Goal: Information Seeking & Learning: Learn about a topic

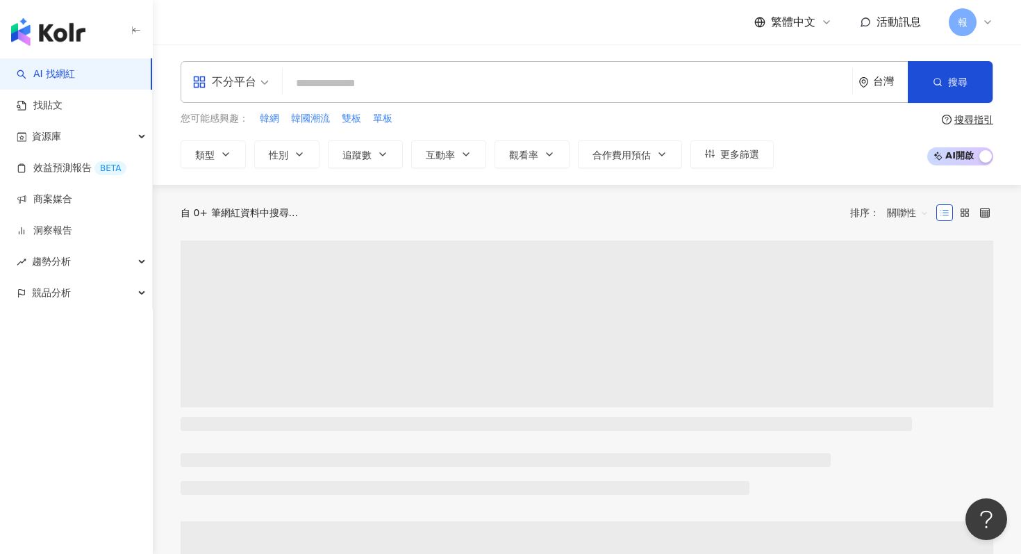
click at [235, 85] on div "不分平台" at bounding box center [224, 82] width 64 height 22
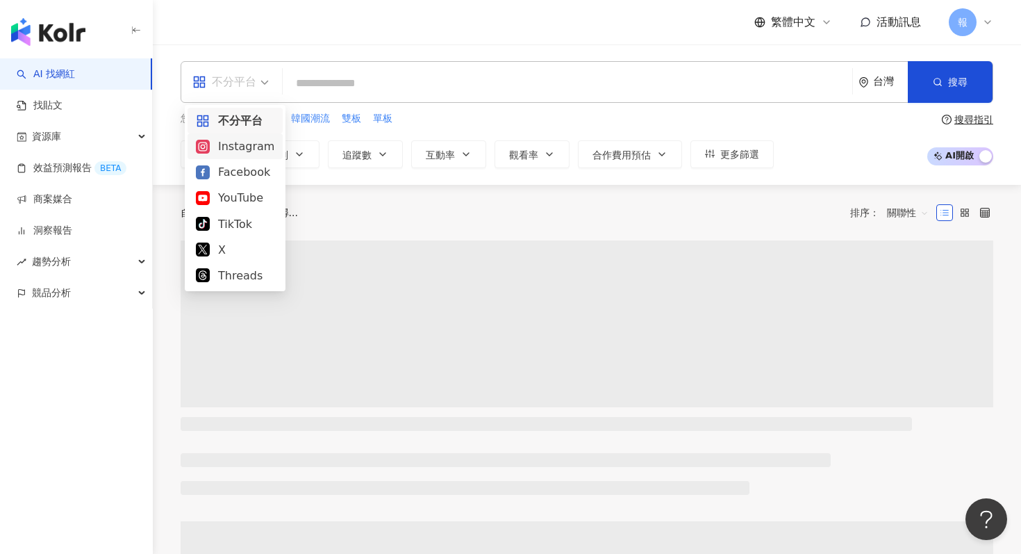
click at [241, 149] on div "Instagram" at bounding box center [235, 146] width 78 height 17
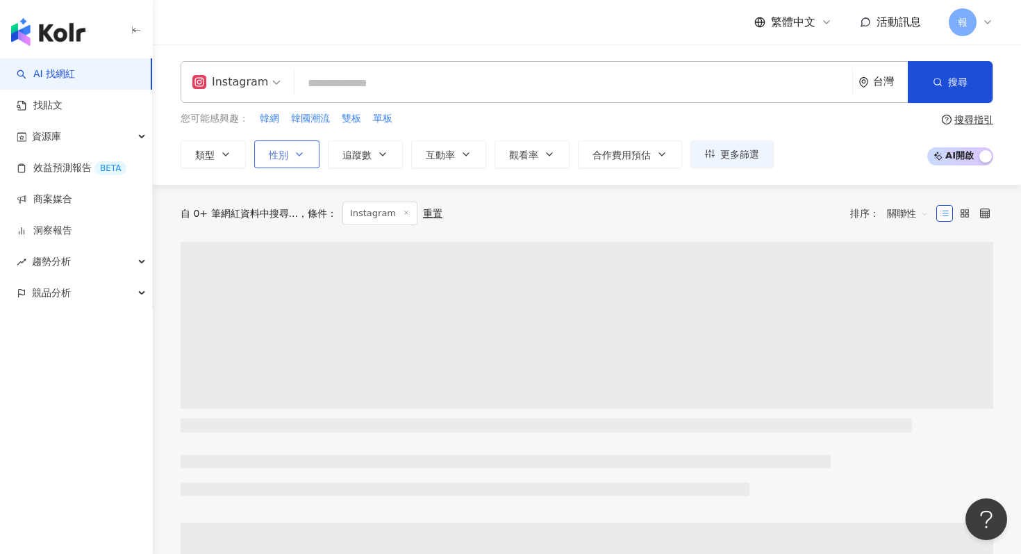
click at [299, 153] on icon "button" at bounding box center [299, 154] width 11 height 11
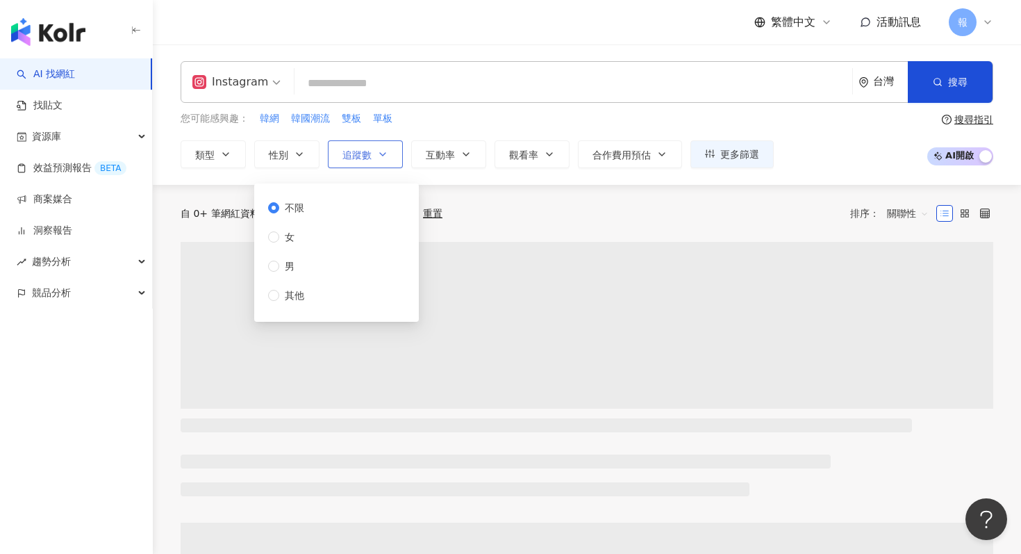
click at [381, 150] on icon "button" at bounding box center [382, 154] width 11 height 11
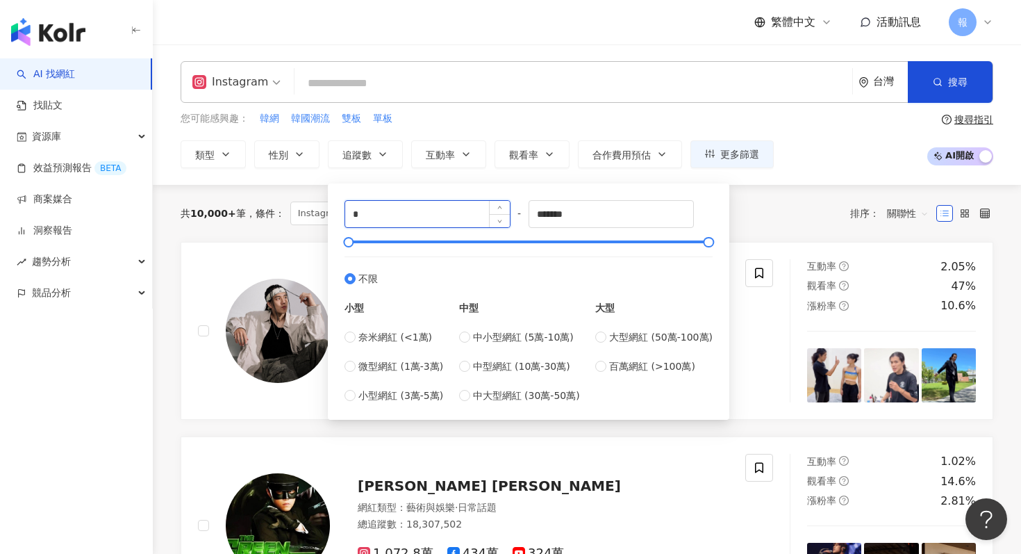
click at [401, 225] on input "*" at bounding box center [427, 214] width 165 height 26
type input "*"
type input "******"
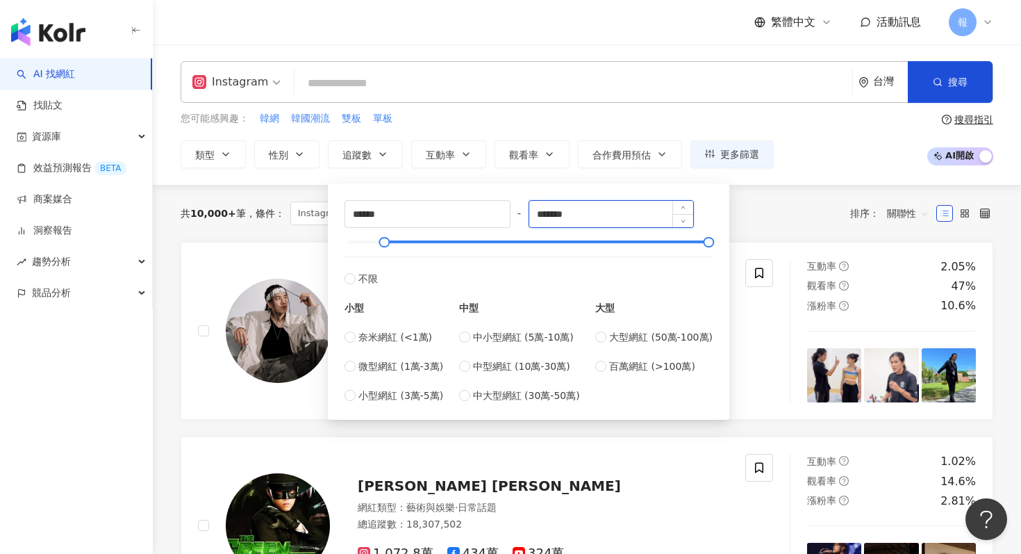
click at [568, 216] on input "*******" at bounding box center [611, 214] width 165 height 26
type input "*****"
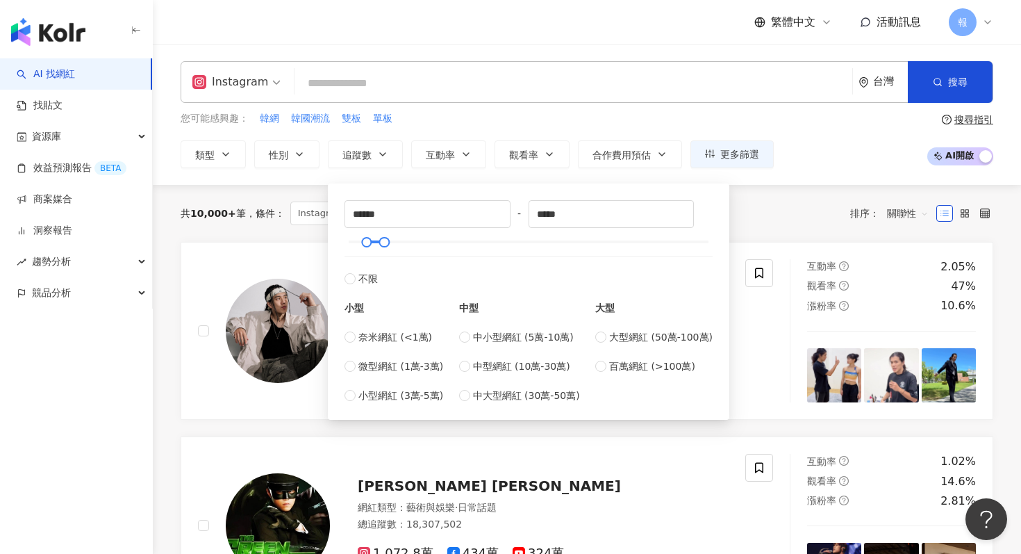
click at [767, 219] on div "共 10,000+ 筆 條件 ： Instagram 重置 排序： 關聯性" at bounding box center [587, 213] width 813 height 24
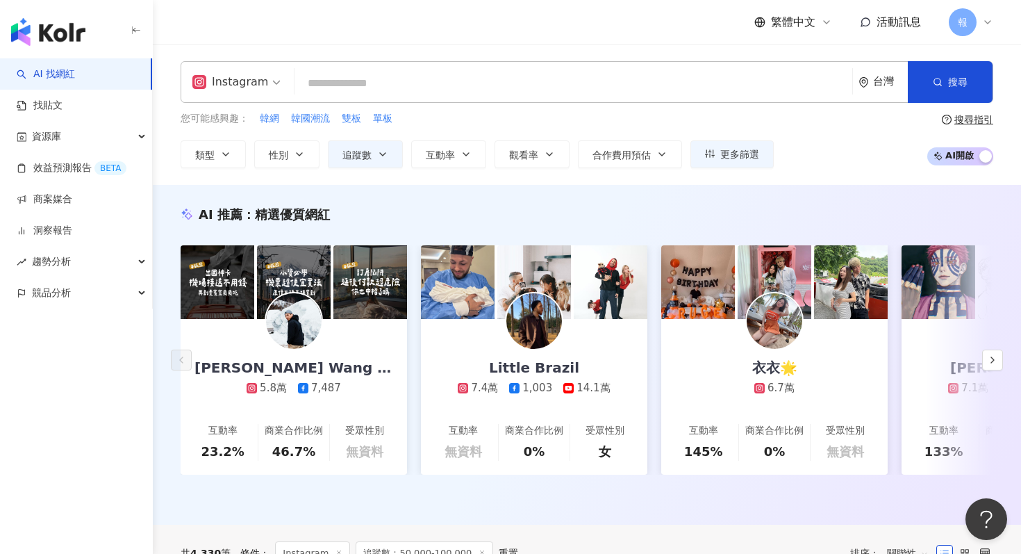
click at [401, 78] on input "search" at bounding box center [573, 83] width 547 height 26
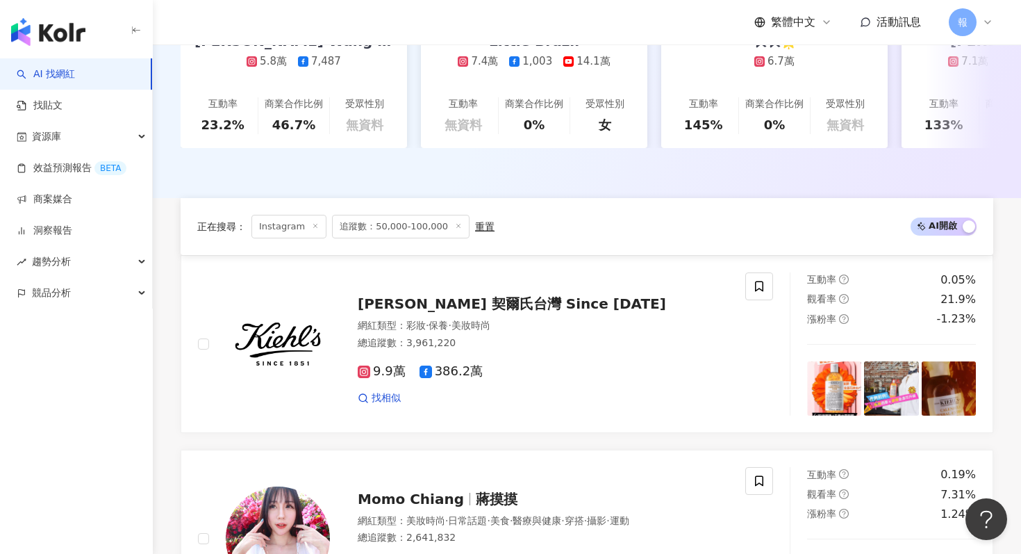
scroll to position [27, 0]
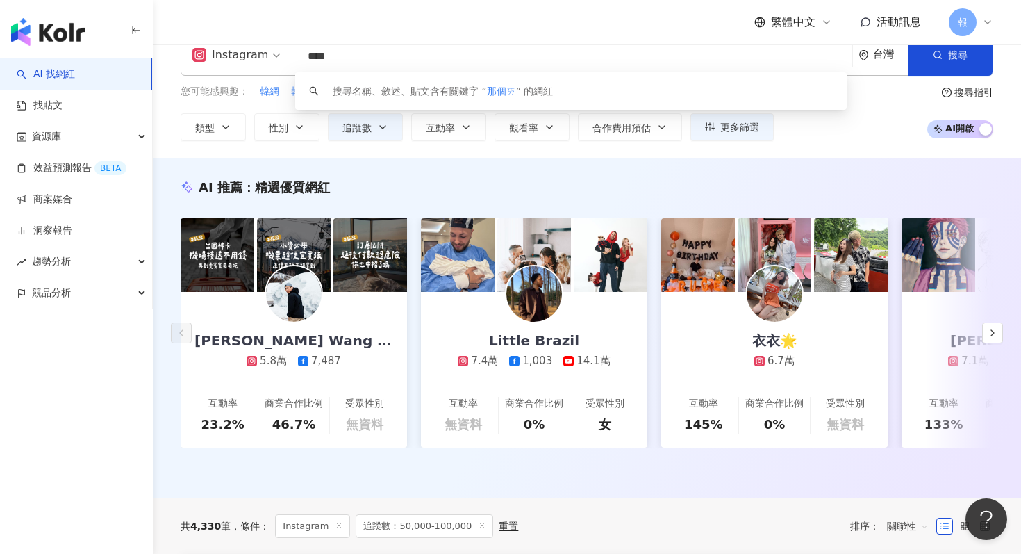
type input "****"
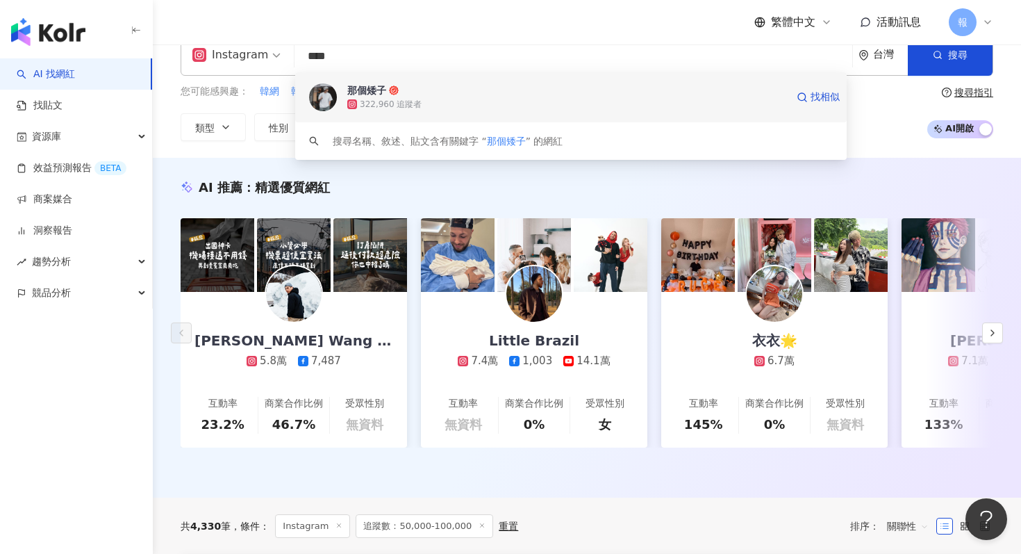
click at [606, 90] on span "那個矮子" at bounding box center [566, 90] width 439 height 14
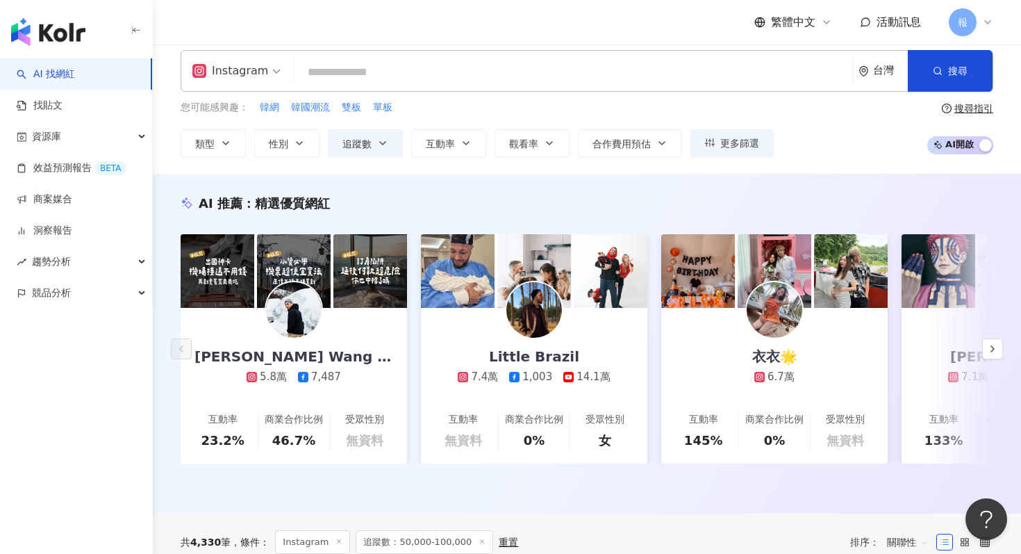
scroll to position [0, 0]
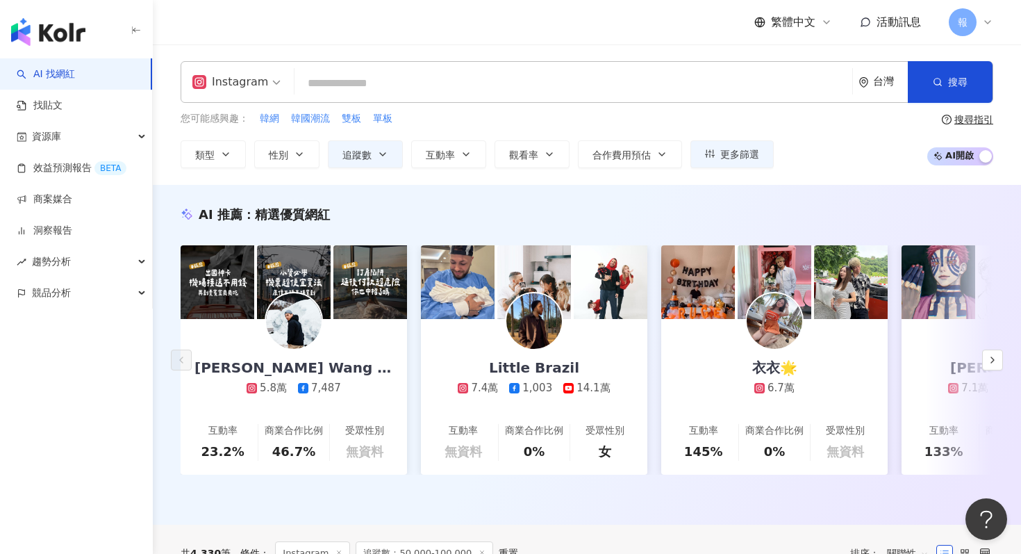
paste input "***"
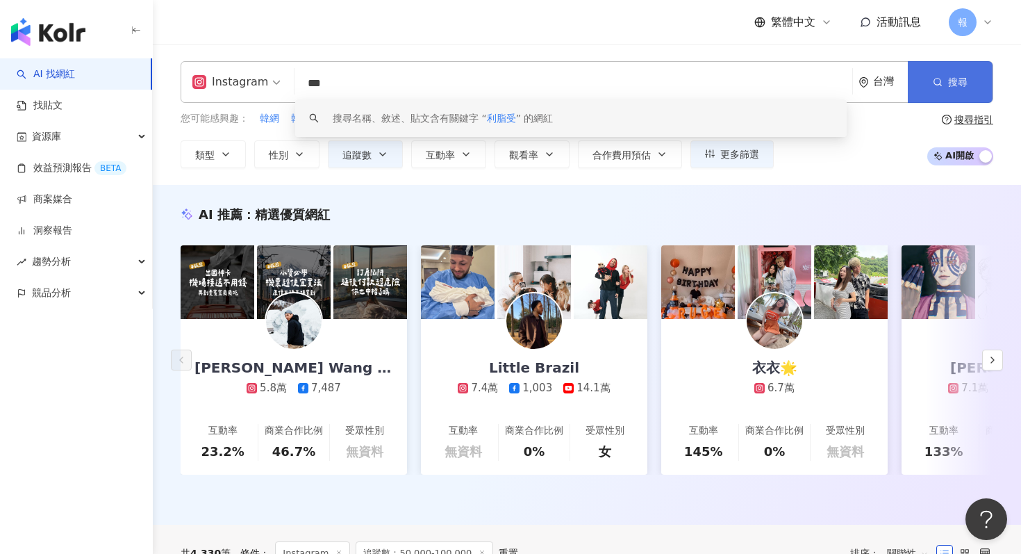
type input "***"
click at [931, 67] on button "搜尋" at bounding box center [950, 82] width 85 height 42
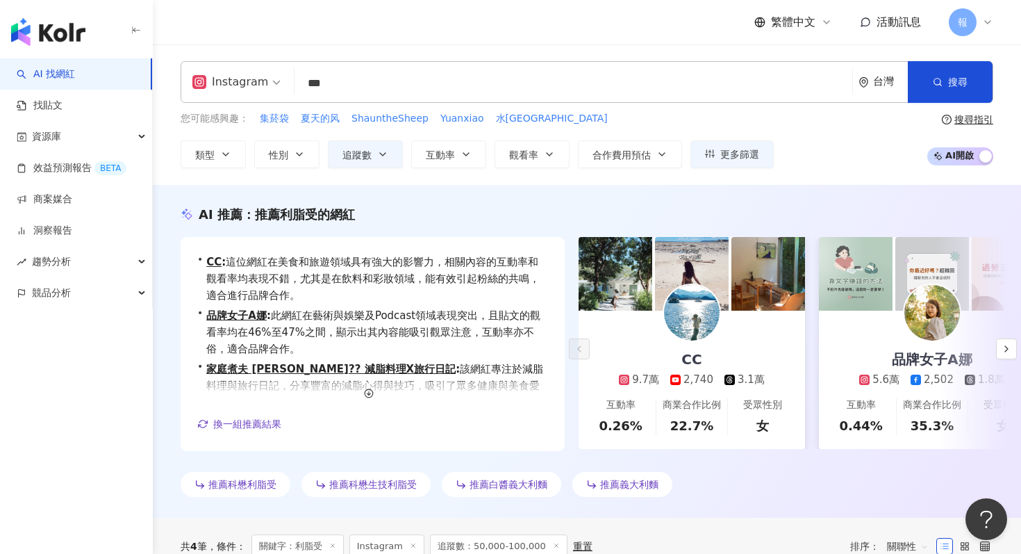
click at [383, 170] on div "Instagram *** 台灣 搜尋 keyword 搜尋名稱、敘述、貼文含有關鍵字 “ 利脂受 ” 的網紅 您可能感興趣： 集菸袋 夏天的风 Shaunt…" at bounding box center [587, 114] width 868 height 140
click at [383, 156] on icon "button" at bounding box center [382, 154] width 11 height 11
type input "*****"
type input "******"
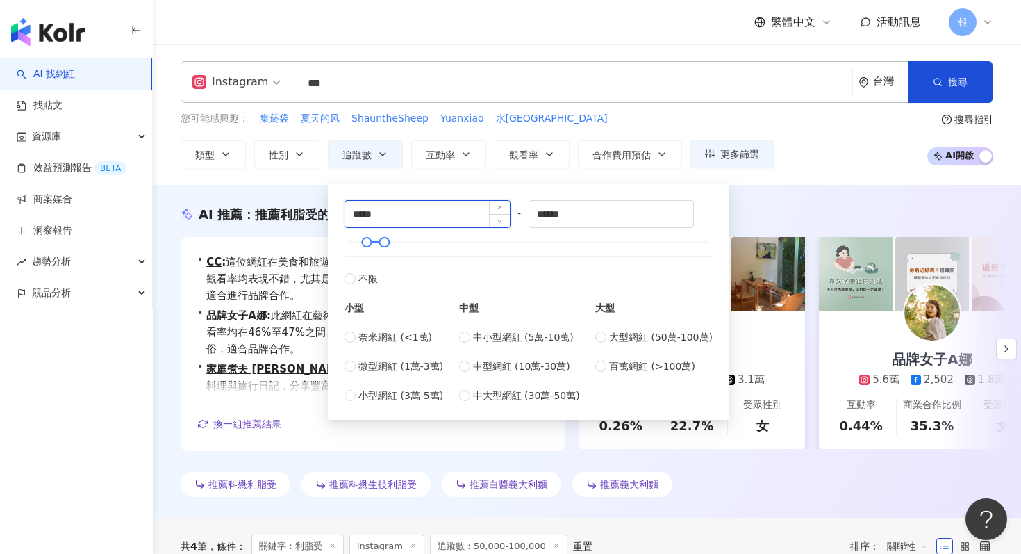
click at [416, 211] on input "*****" at bounding box center [427, 214] width 165 height 26
type input "*****"
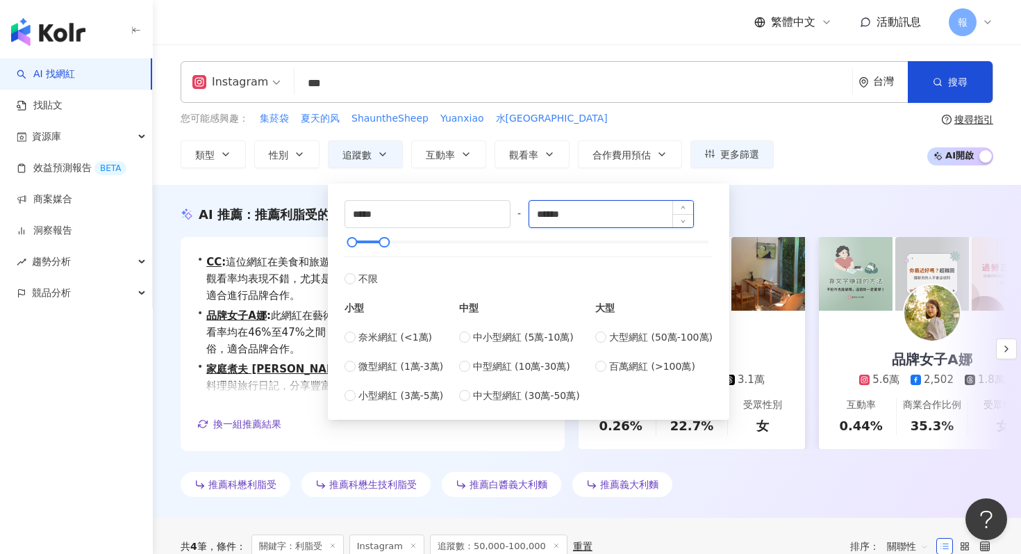
click at [565, 208] on input "******" at bounding box center [611, 214] width 165 height 26
type input "*****"
click at [776, 226] on div "AI 推薦 ： 推薦利脂受的網紅 • CC : 這位網紅在美食和旅遊領域具有強大的影響力，相關內容的互動率和觀看率均表現不錯，尤其是在飲料和彩妝領域，能有效引…" at bounding box center [587, 354] width 868 height 297
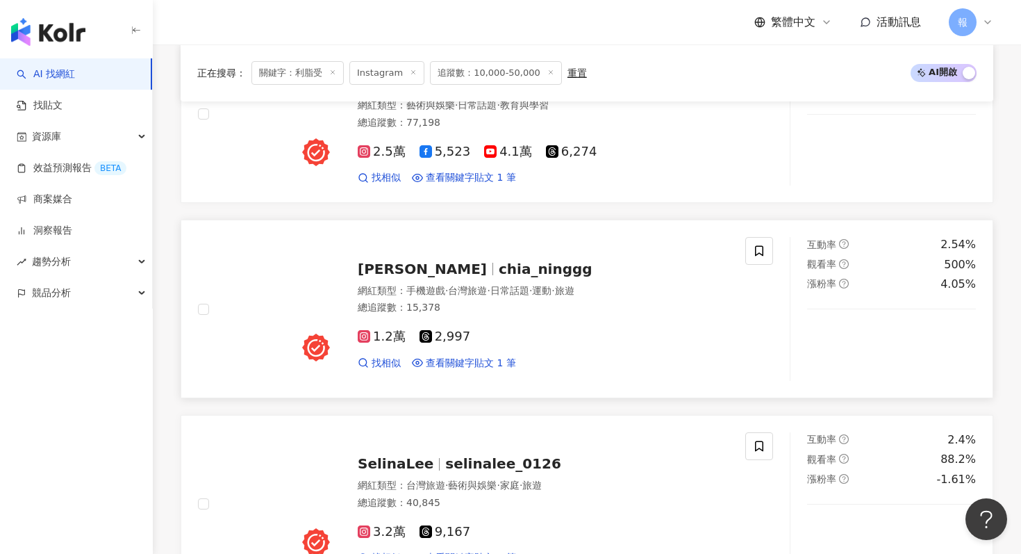
scroll to position [571, 0]
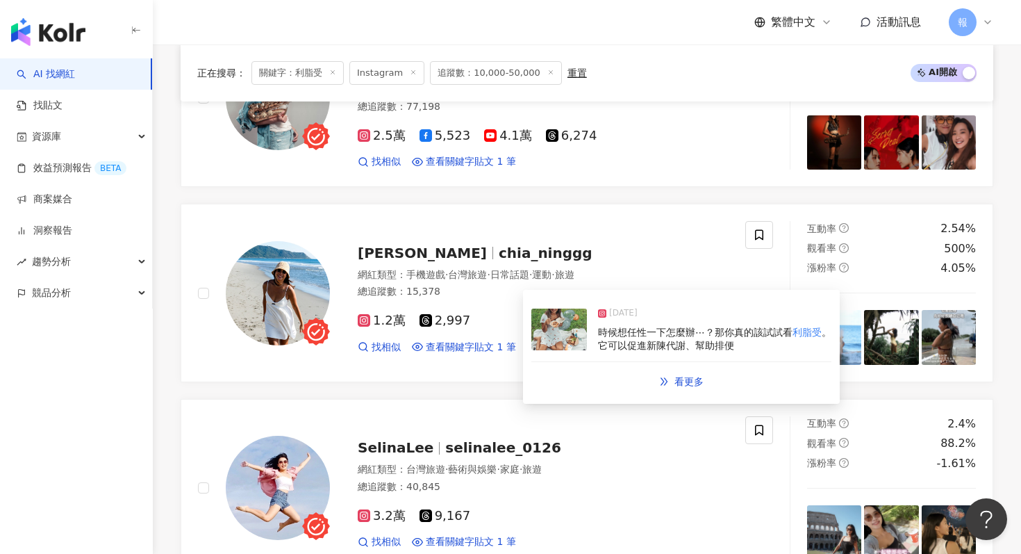
click at [554, 327] on img at bounding box center [559, 329] width 56 height 42
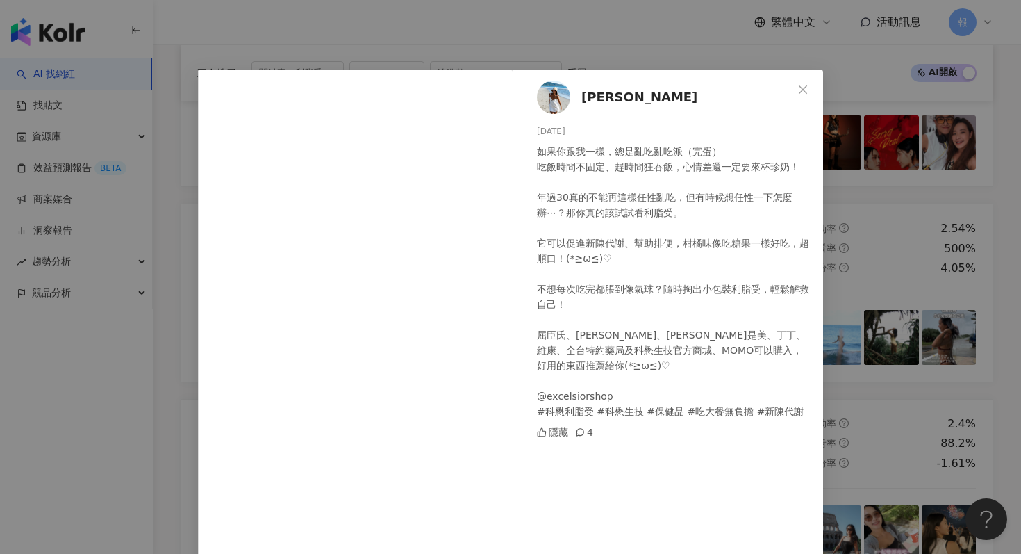
scroll to position [53, 0]
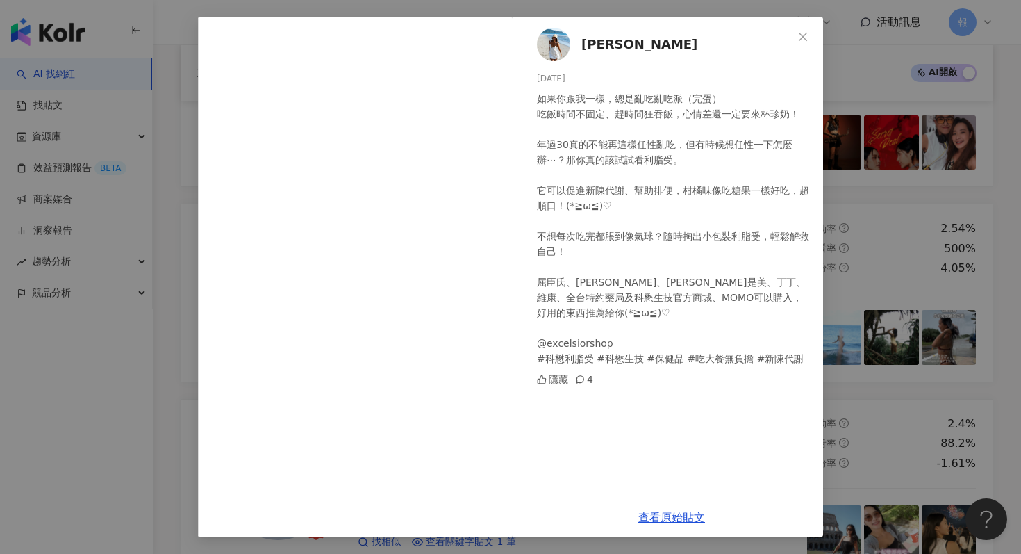
click at [866, 243] on div "佳寧 [DATE] 如果你跟我一樣，總是亂吃亂吃派（完蛋） 吃飯時間不固定、趕時間狂吞飯，心情差還一定要來杯珍奶！ 年過30真的不能再這樣任性亂吃，但有時候想…" at bounding box center [510, 277] width 1021 height 554
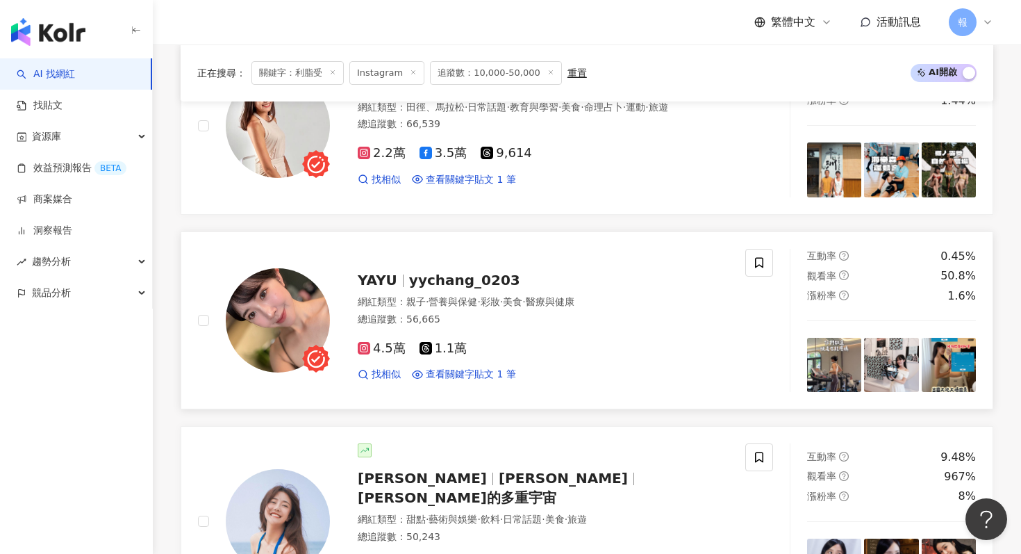
scroll to position [1872, 0]
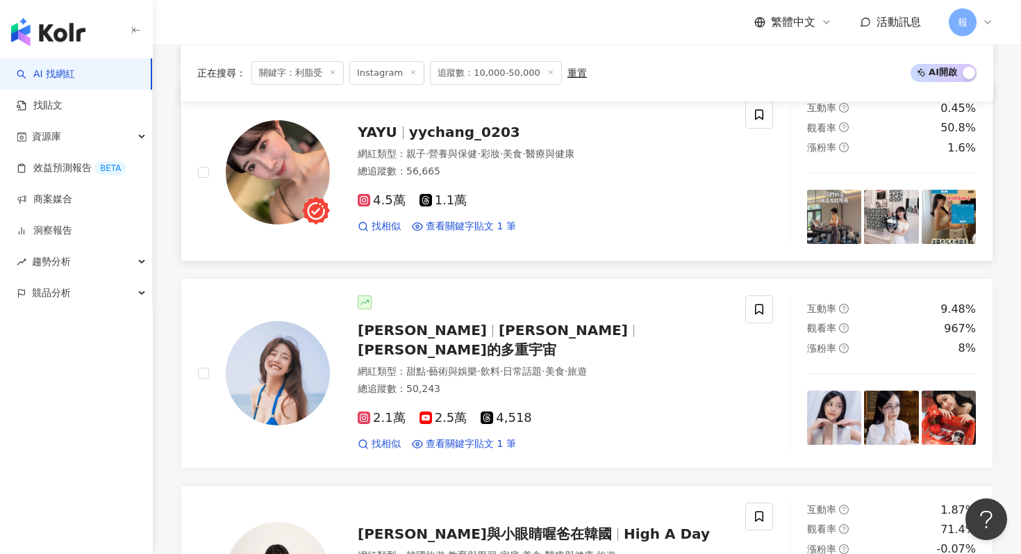
click at [272, 174] on img at bounding box center [278, 172] width 104 height 104
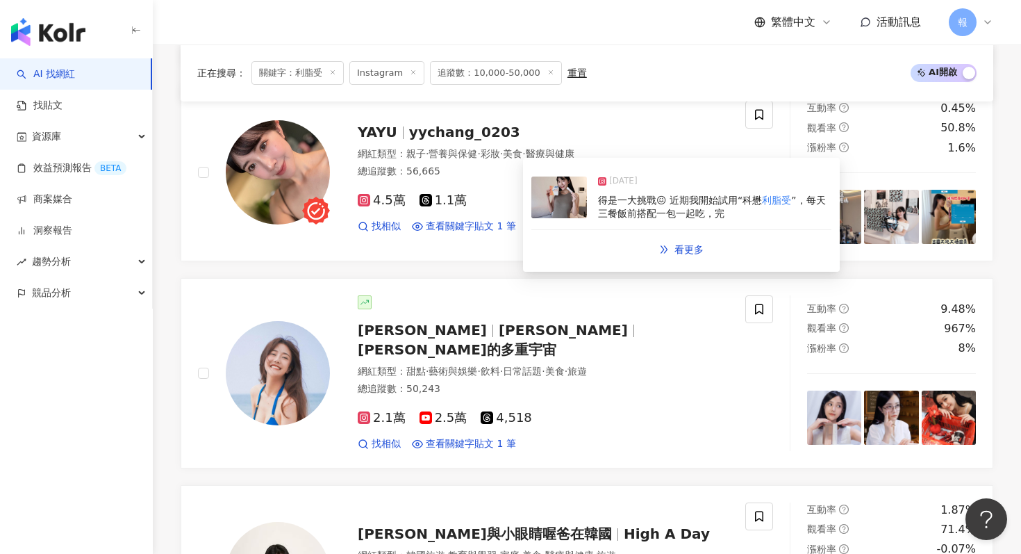
click at [555, 200] on img at bounding box center [559, 197] width 56 height 42
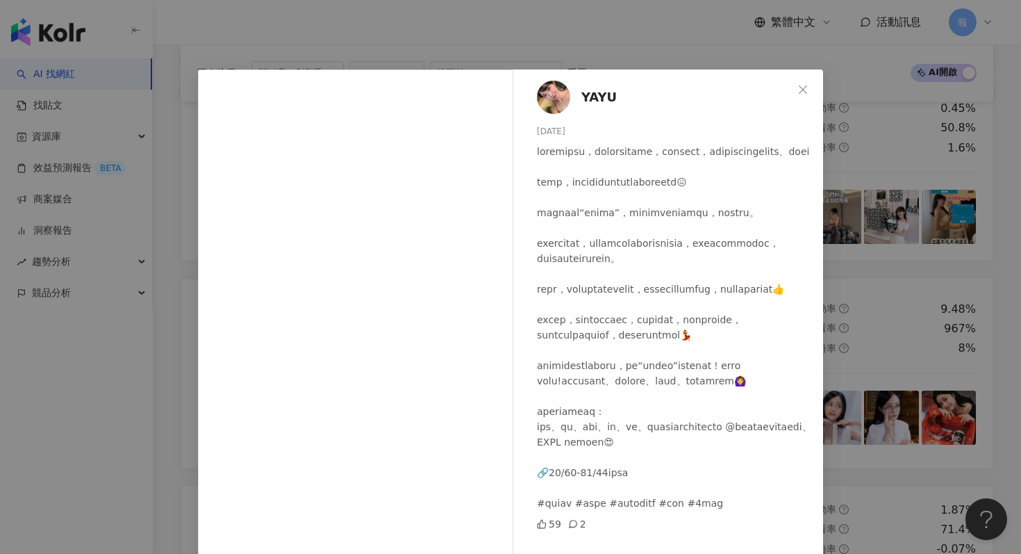
scroll to position [69, 0]
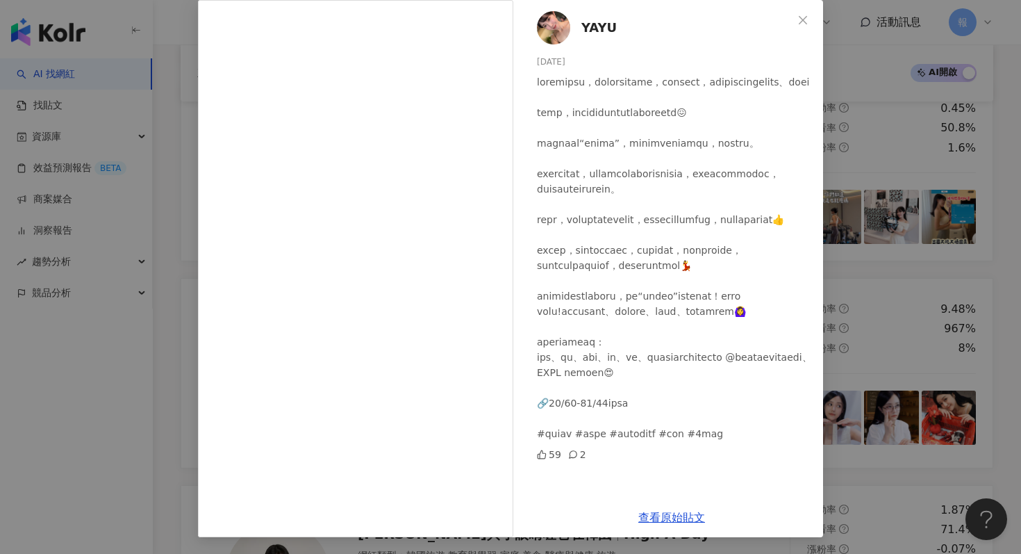
click at [867, 217] on div "YAYU [DATE] 59 2 查看原始貼文" at bounding box center [510, 277] width 1021 height 554
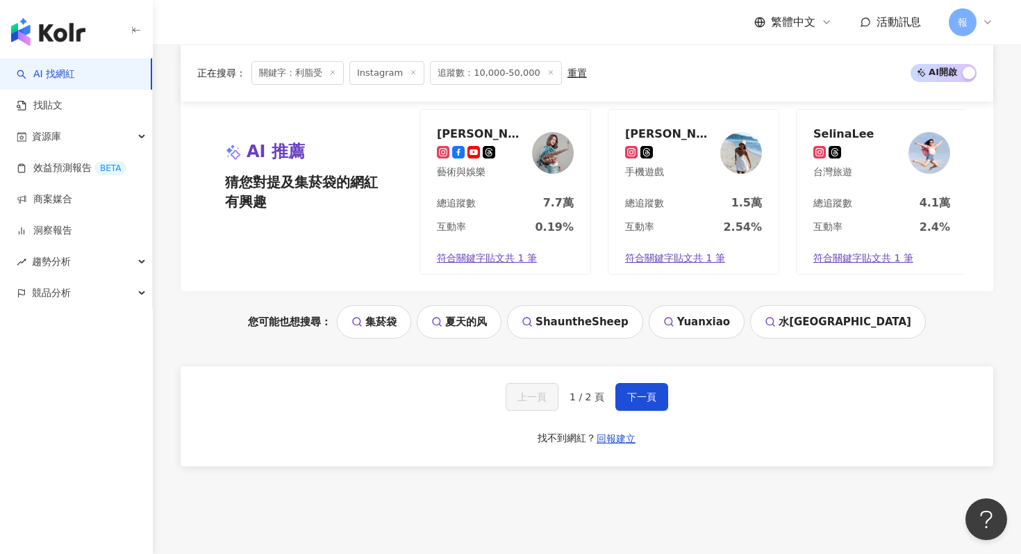
scroll to position [2931, 0]
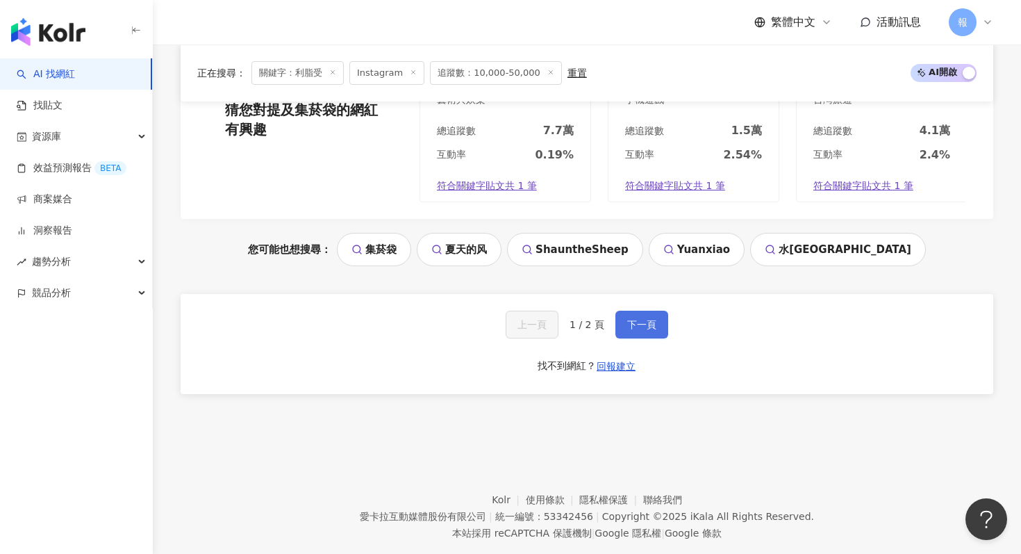
click at [631, 319] on span "下一頁" at bounding box center [641, 324] width 29 height 11
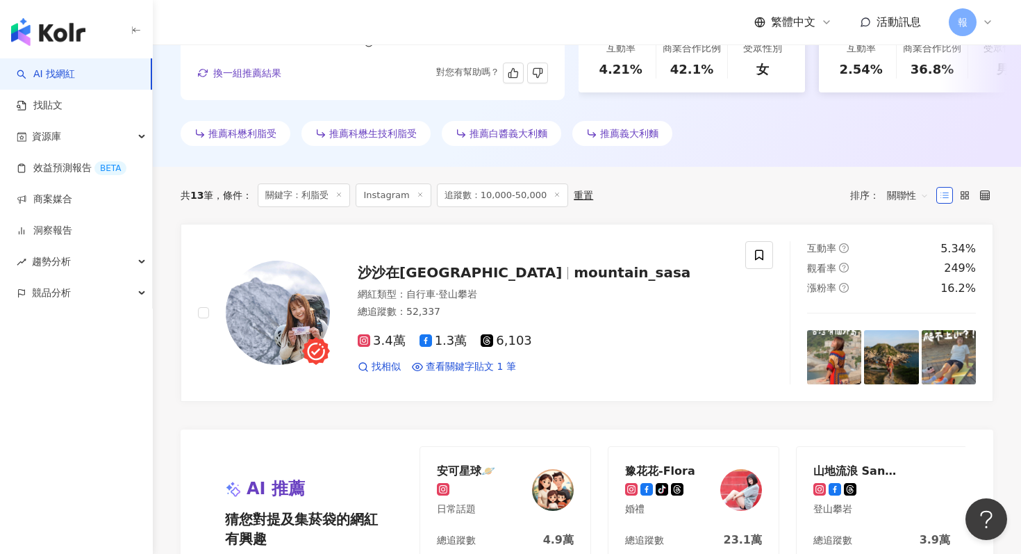
scroll to position [0, 0]
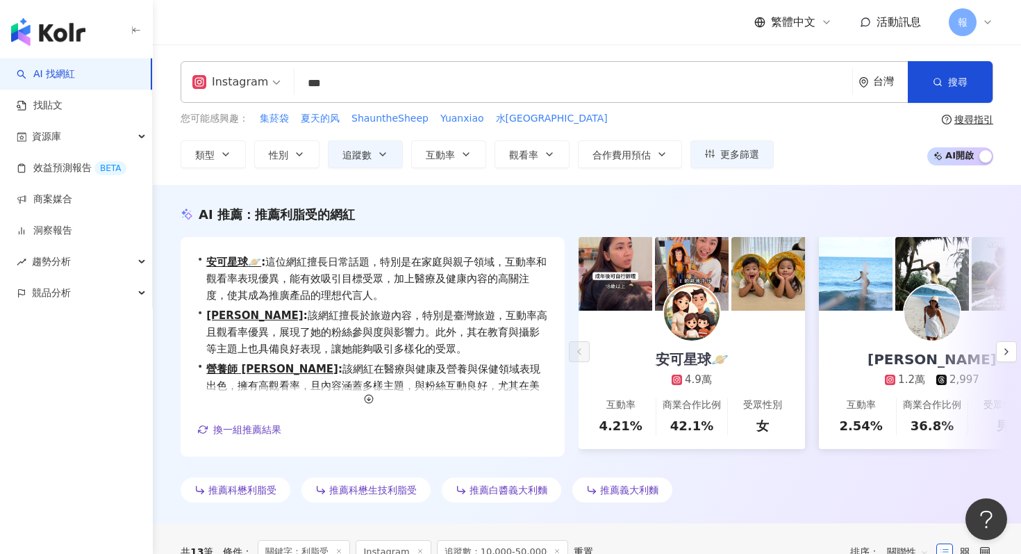
click at [344, 85] on input "***" at bounding box center [573, 83] width 547 height 26
type input "*"
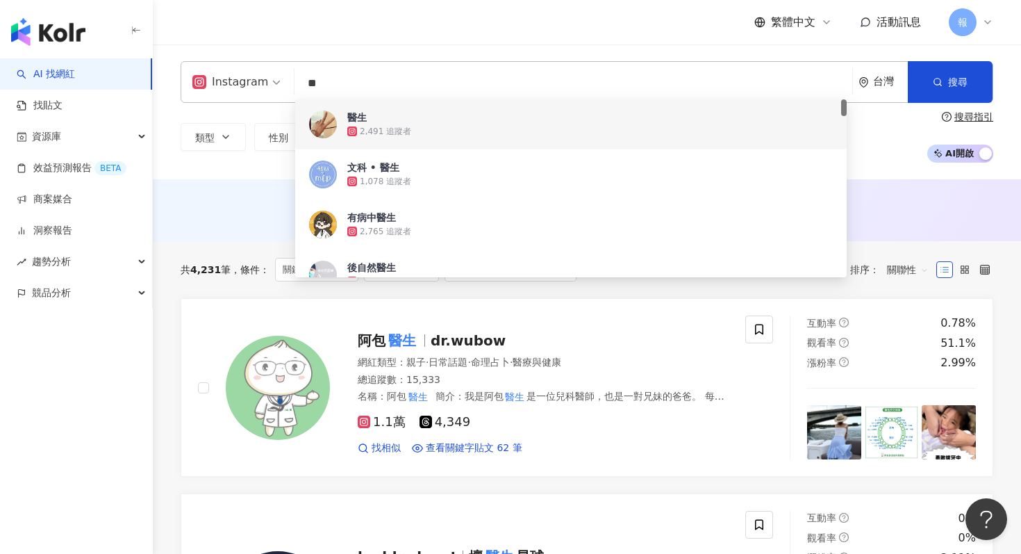
type input "*"
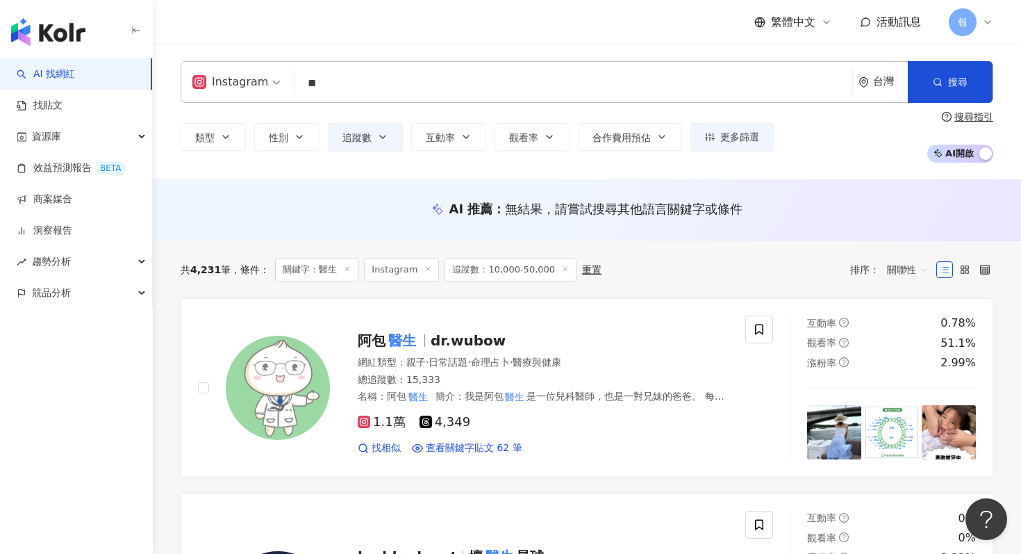
type input "*"
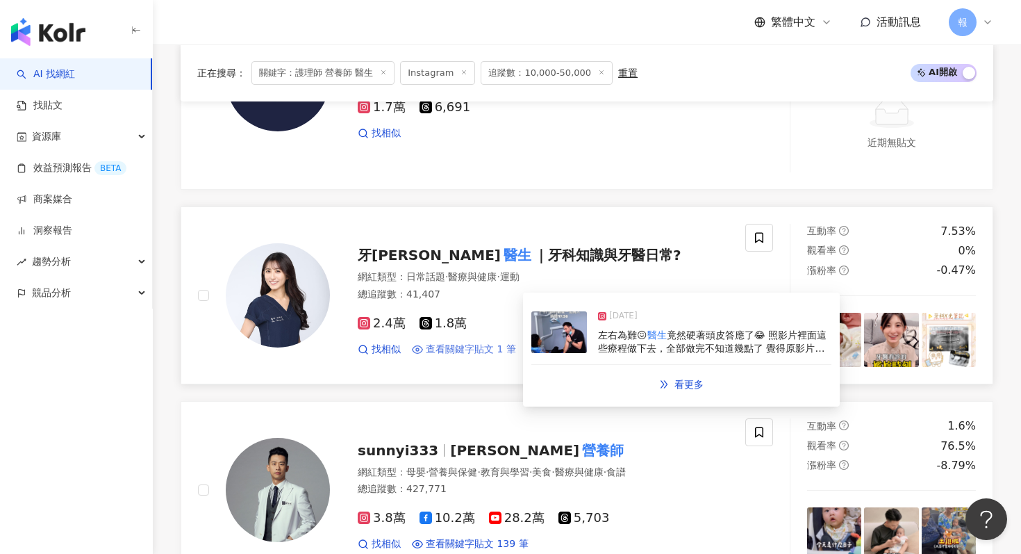
scroll to position [1005, 0]
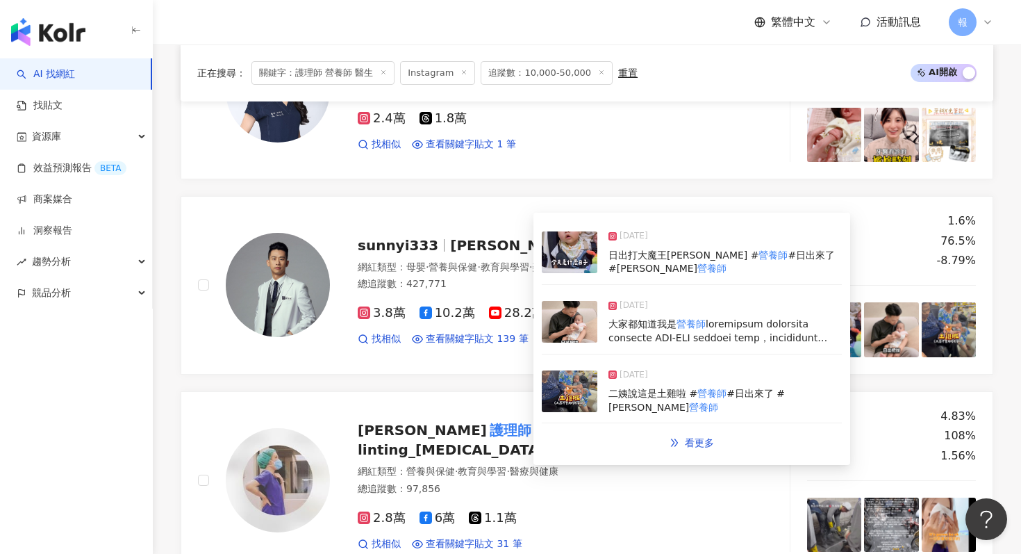
click at [563, 251] on img at bounding box center [570, 252] width 56 height 42
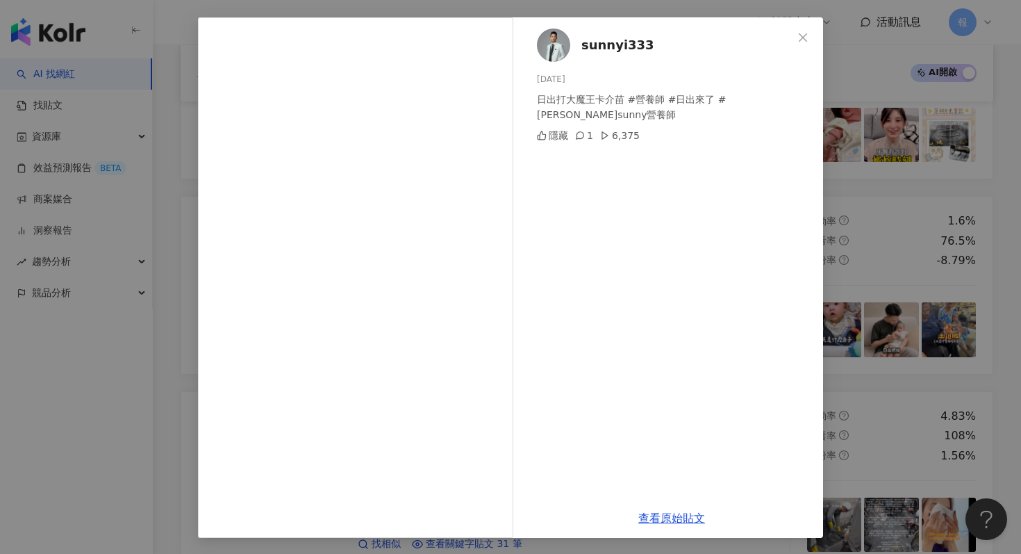
scroll to position [53, 0]
click at [870, 203] on div "sunnyi333 [DATE] 日出打大魔王卡介苗 #營養師 #日出來了 #[PERSON_NAME]sunny營養師 隱藏 1 6,375 查看原始貼文" at bounding box center [510, 277] width 1021 height 554
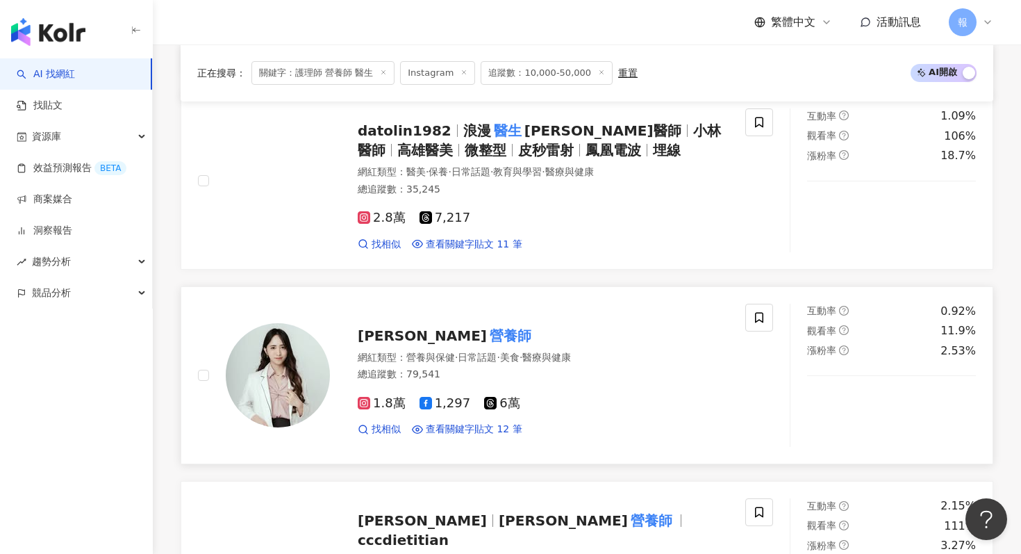
scroll to position [1499, 0]
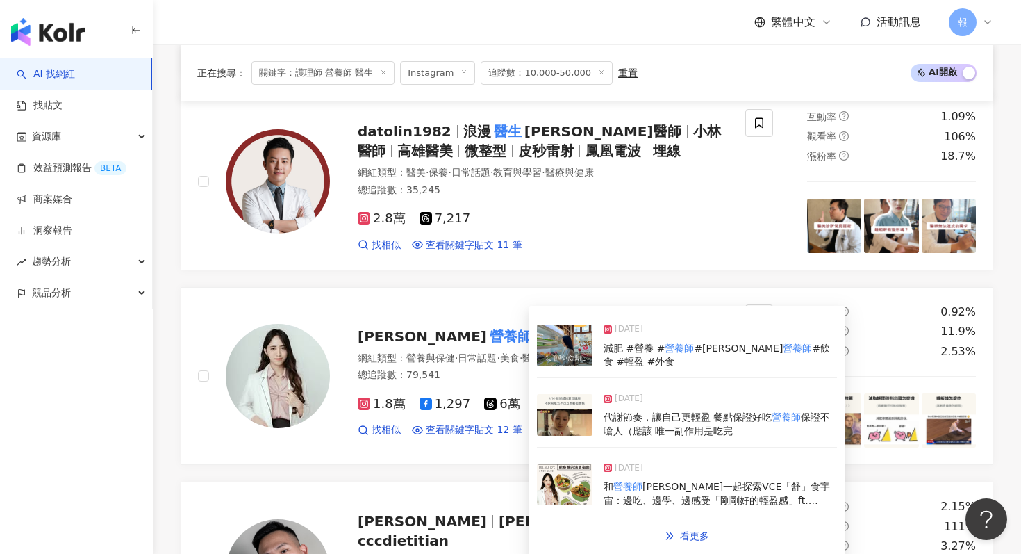
click at [563, 333] on img at bounding box center [565, 345] width 56 height 42
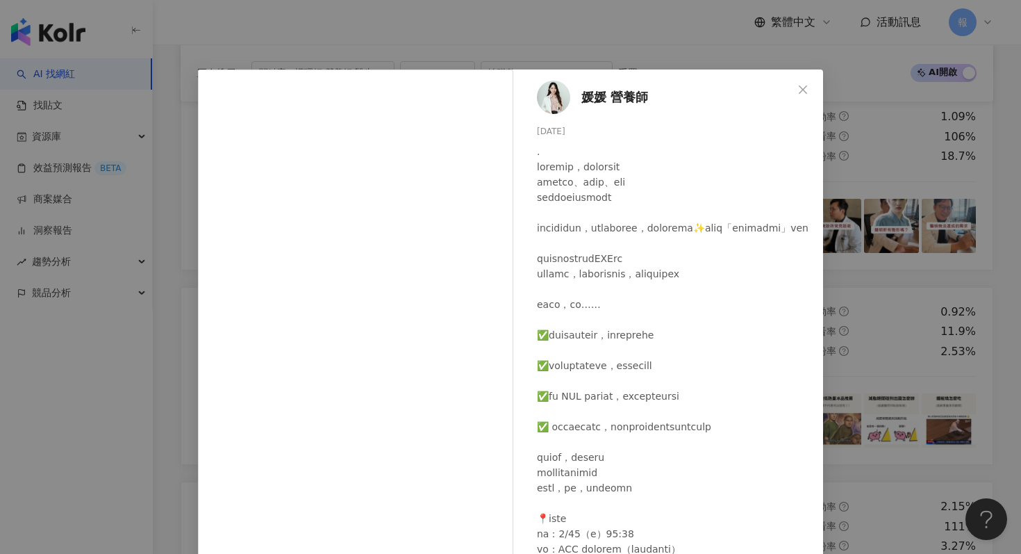
scroll to position [96, 0]
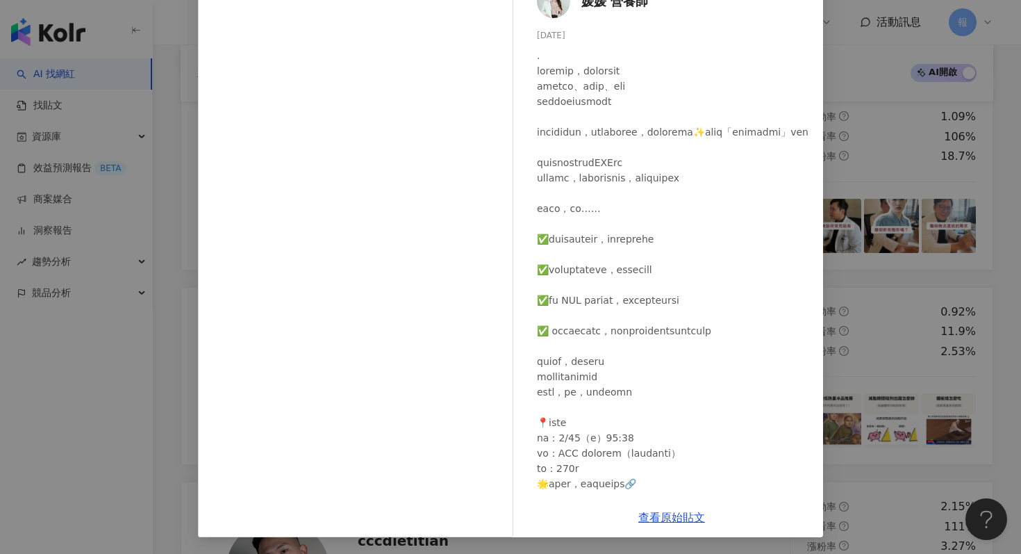
click at [863, 163] on div "媛媛 營養師 [DATE] 66 3 查看原始貼文" at bounding box center [510, 277] width 1021 height 554
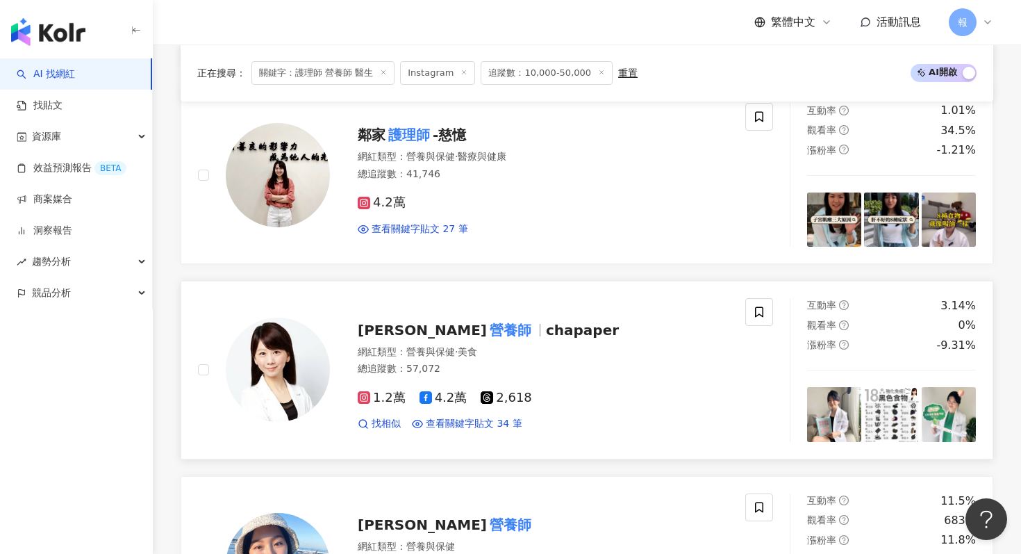
scroll to position [2286, 0]
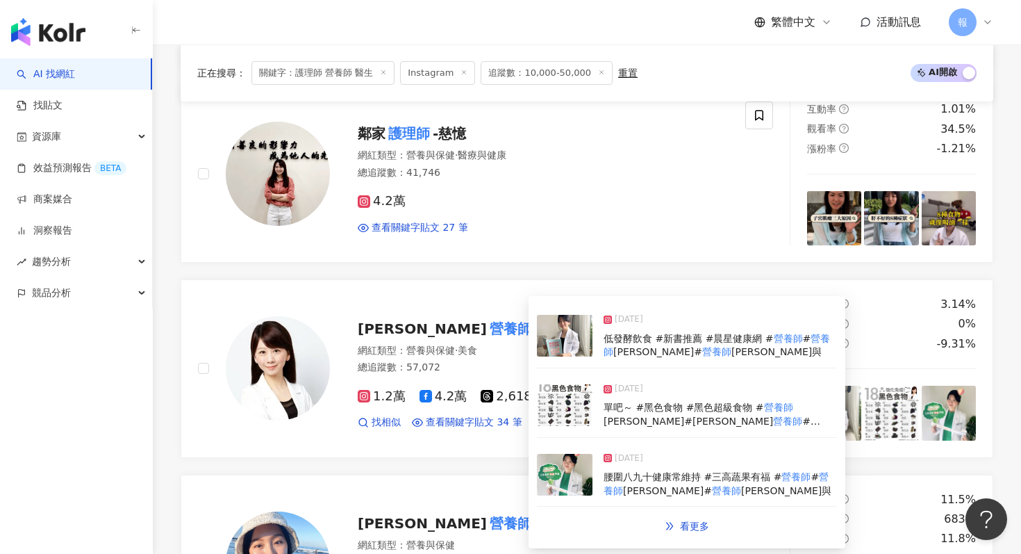
click at [561, 344] on img at bounding box center [565, 336] width 56 height 42
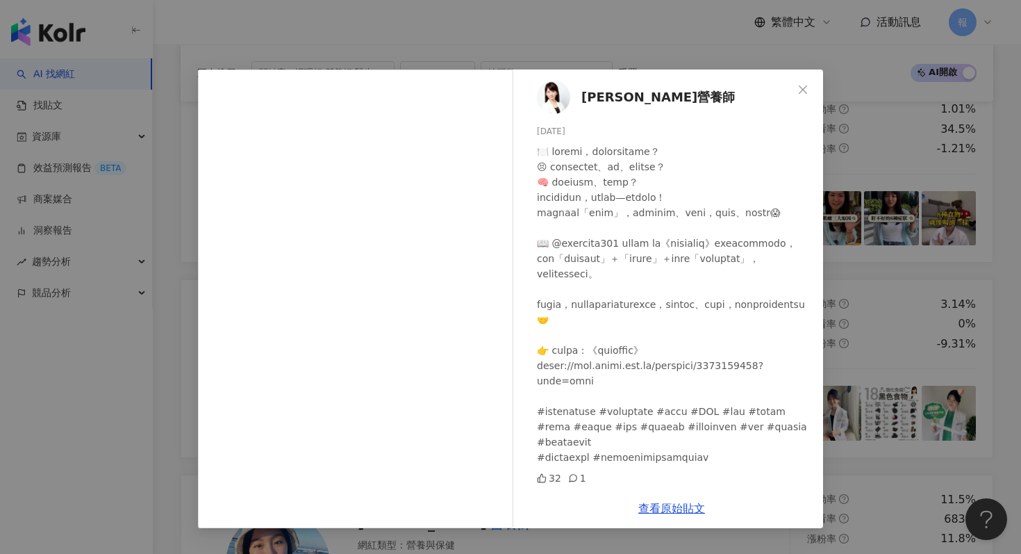
click at [883, 199] on div "[PERSON_NAME]營養師 [DATE] 32 1 查看原始貼文" at bounding box center [510, 277] width 1021 height 554
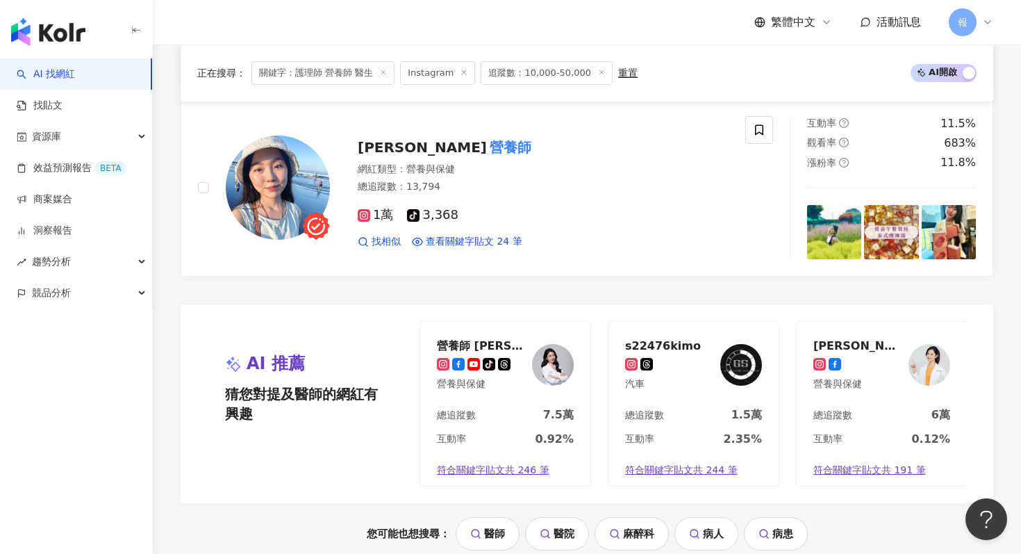
scroll to position [2974, 0]
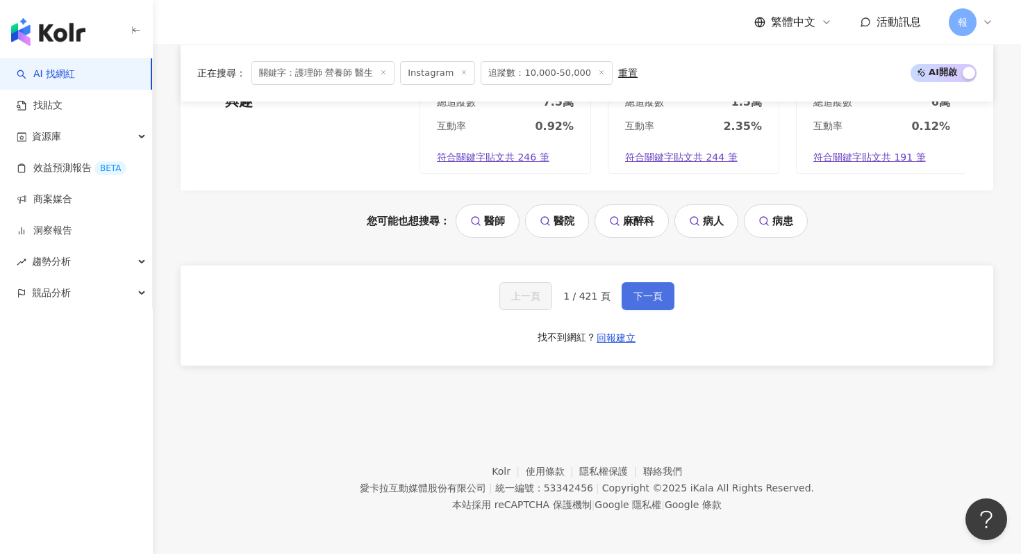
click at [635, 306] on button "下一頁" at bounding box center [648, 296] width 53 height 28
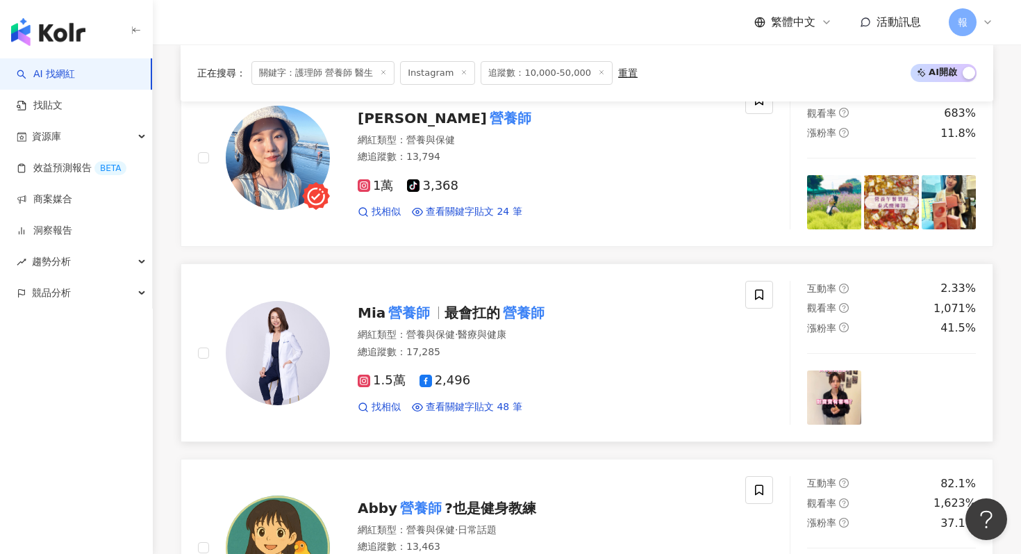
scroll to position [533, 0]
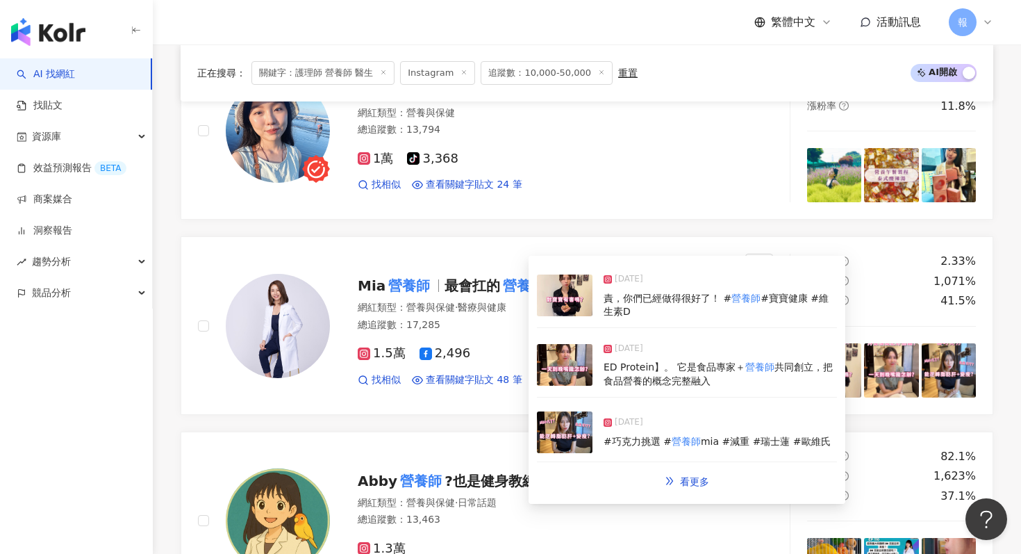
click at [561, 311] on img at bounding box center [565, 295] width 56 height 42
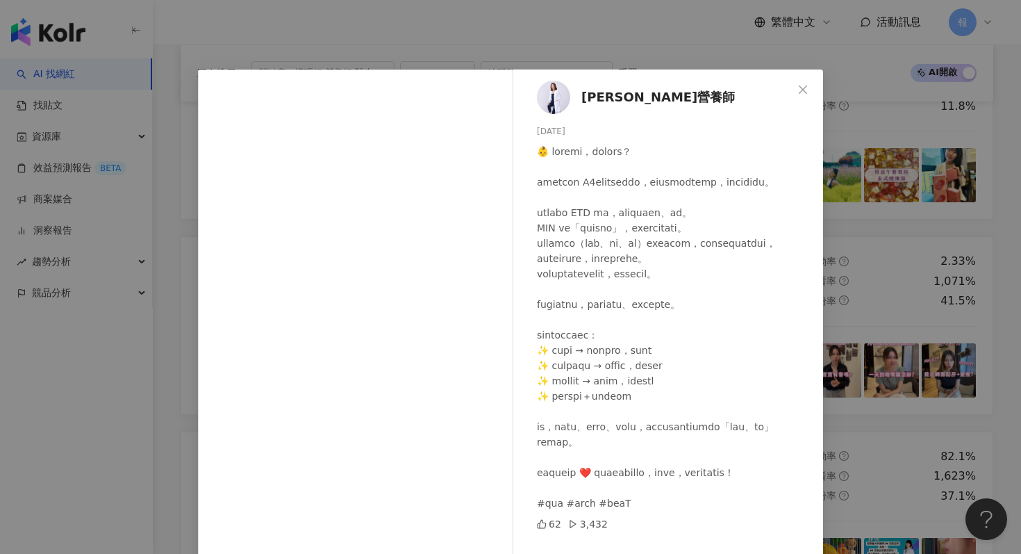
scroll to position [69, 0]
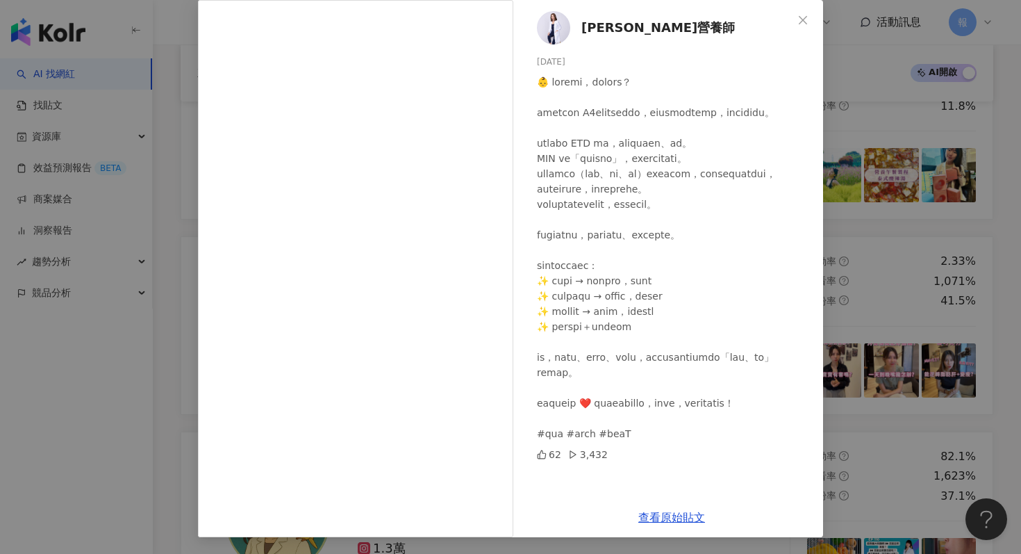
click at [865, 210] on div "Mia營養師 [DATE] 62 3,432 查看原始貼文" at bounding box center [510, 277] width 1021 height 554
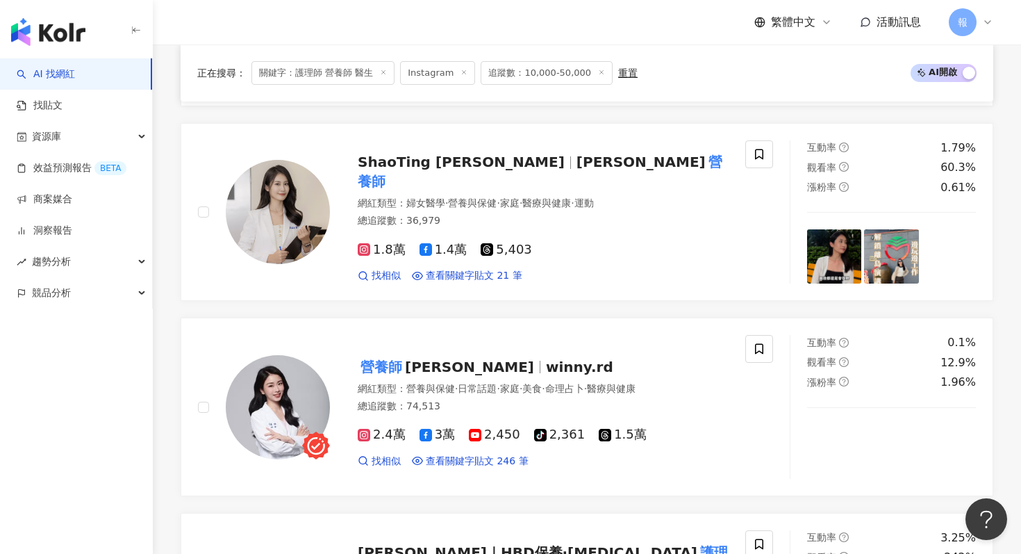
scroll to position [2189, 0]
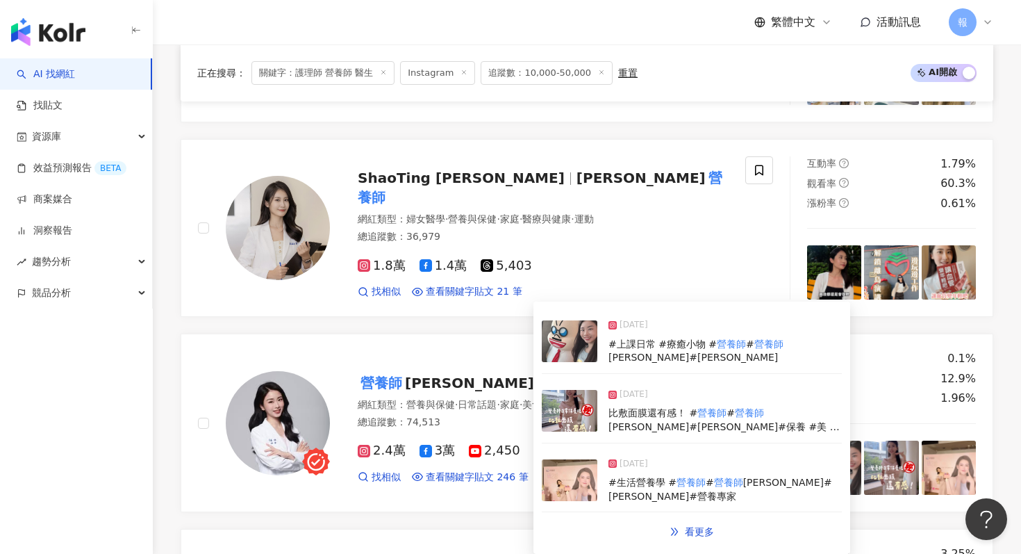
click at [574, 347] on img at bounding box center [570, 341] width 56 height 42
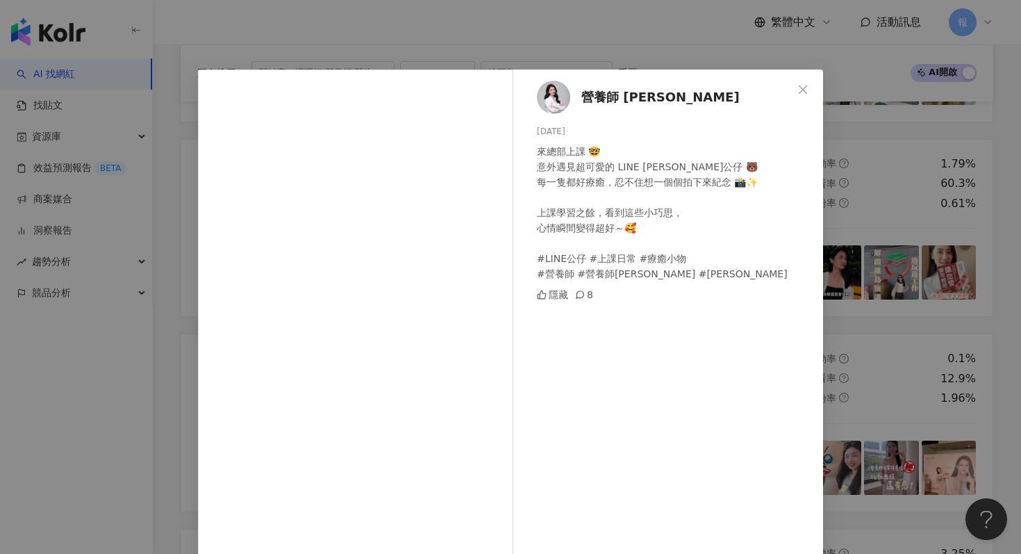
scroll to position [53, 0]
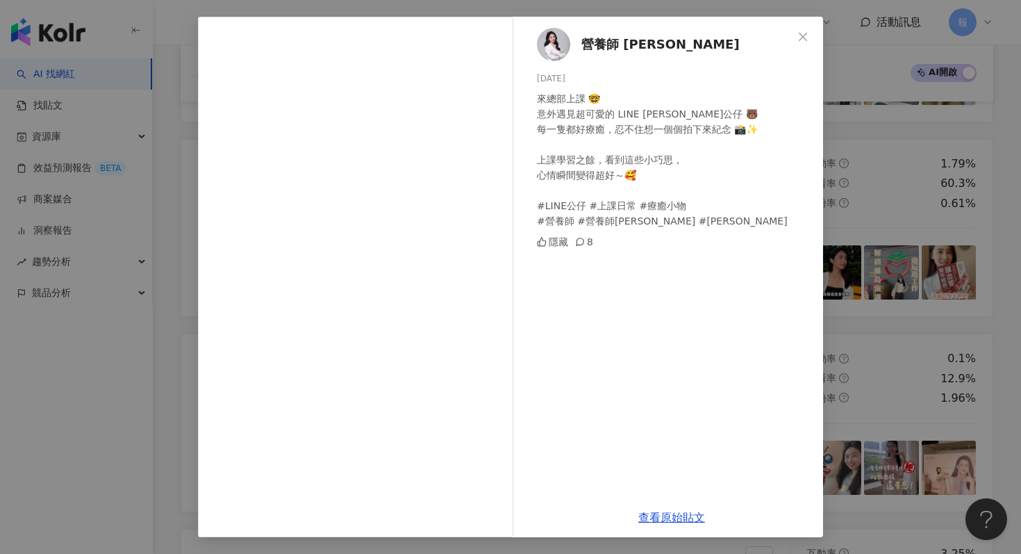
click at [828, 221] on div "營養師 [PERSON_NAME] [DATE] 來總部上課 🤓 意外遇見超可愛的 LINE [PERSON_NAME]公仔 🐻 每一隻都好療癒，忍不住想一個…" at bounding box center [510, 277] width 1021 height 554
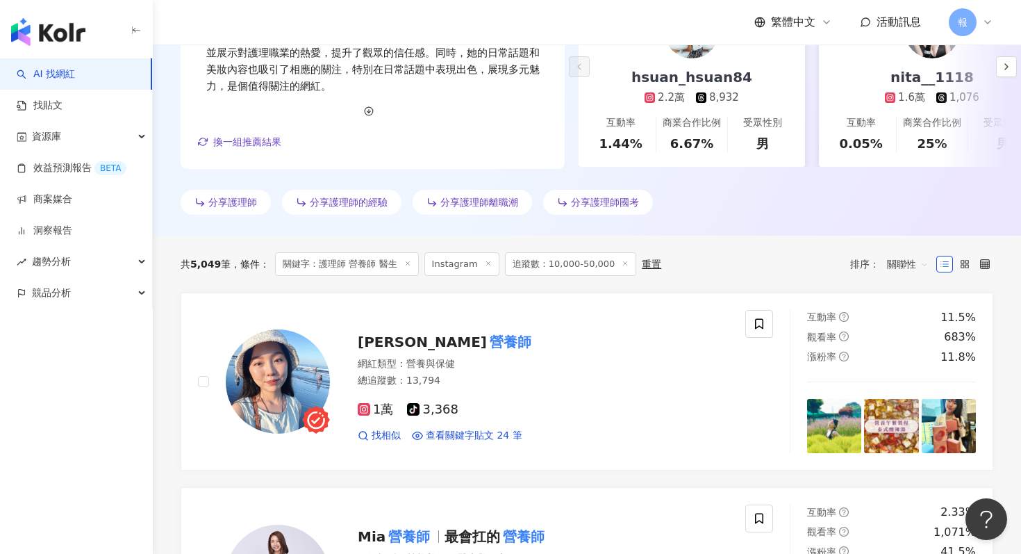
scroll to position [0, 0]
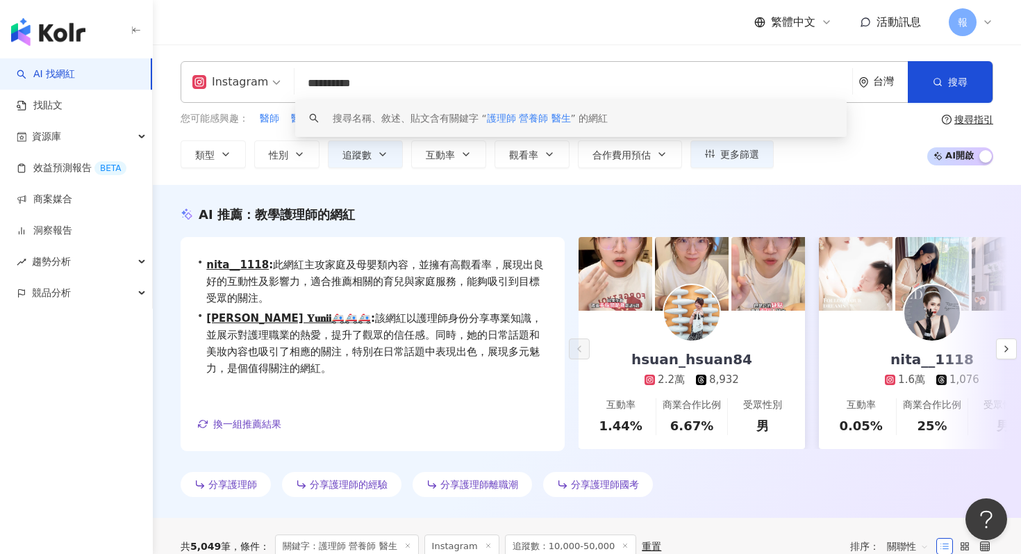
drag, startPoint x: 335, startPoint y: 81, endPoint x: 496, endPoint y: 92, distance: 161.5
click at [496, 92] on input "**********" at bounding box center [573, 83] width 547 height 26
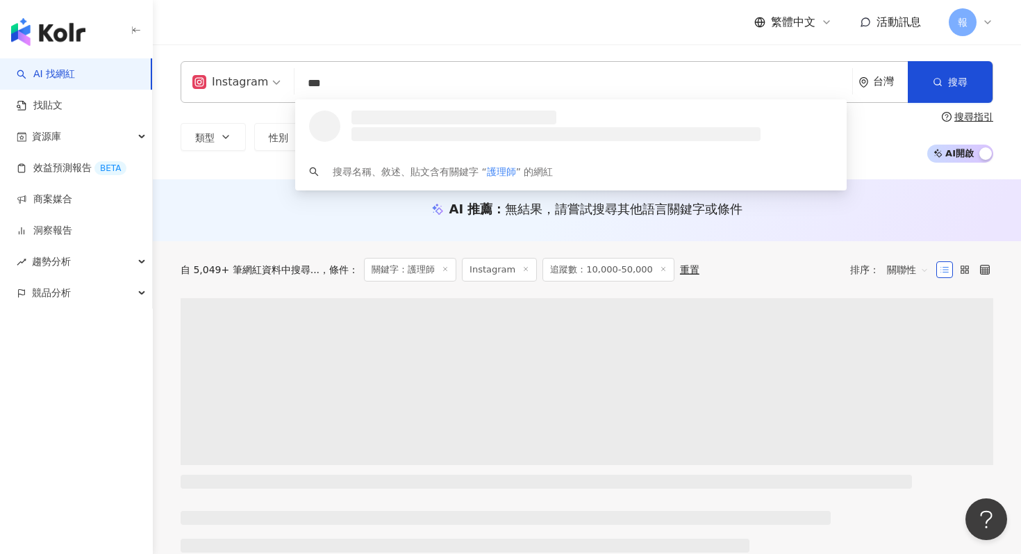
type input "***"
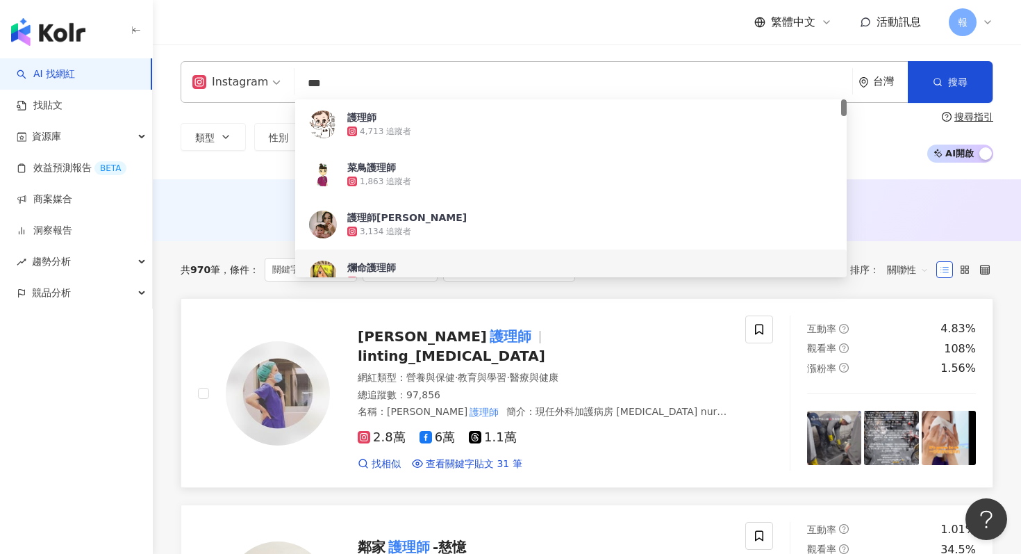
click at [644, 337] on div "[PERSON_NAME] 護理師 linting_[MEDICAL_DATA]" at bounding box center [543, 345] width 371 height 39
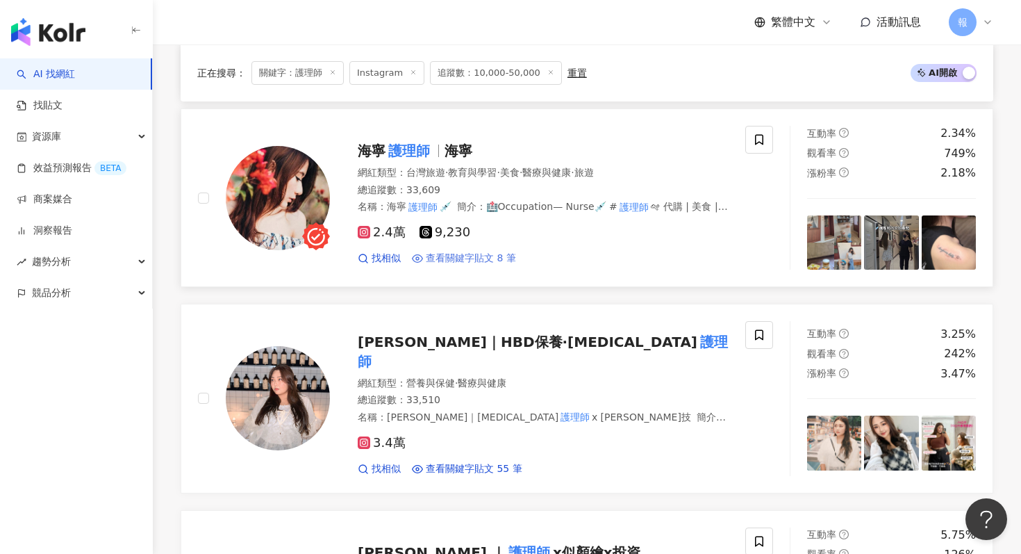
scroll to position [1224, 0]
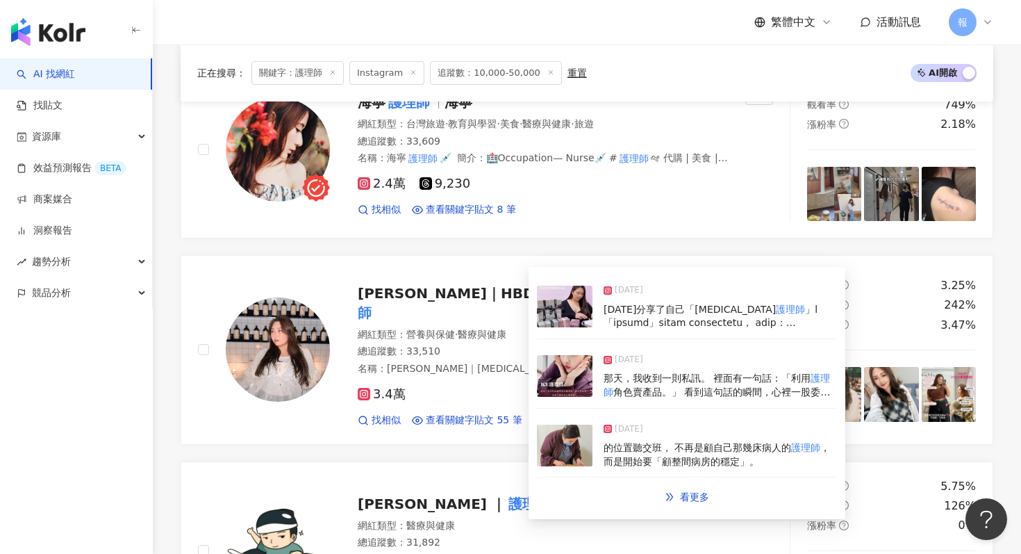
click at [549, 310] on img at bounding box center [565, 306] width 56 height 42
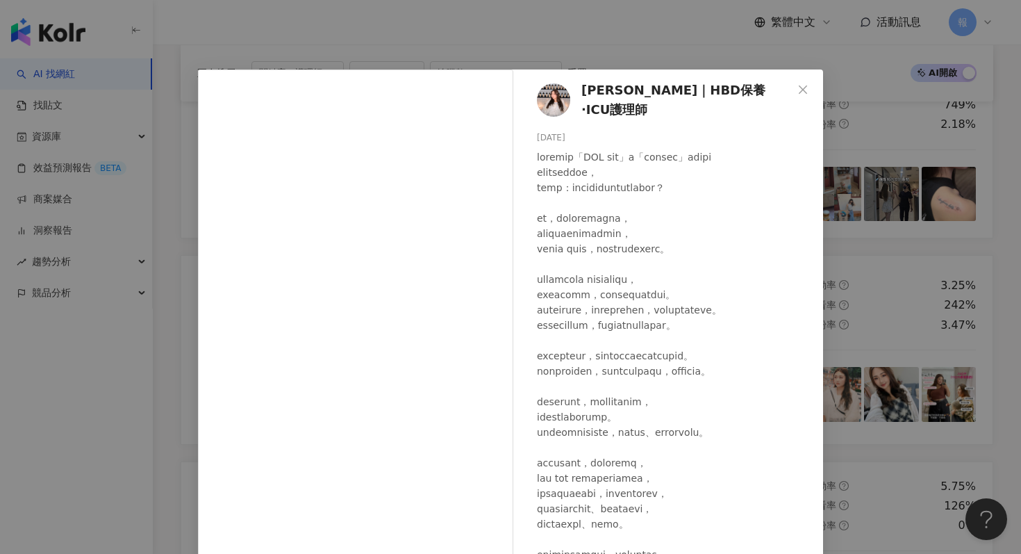
click at [910, 267] on div "[PERSON_NAME]｜HBD保養·ICU護理師 [DATE] 230 23 查看原始貼文" at bounding box center [510, 277] width 1021 height 554
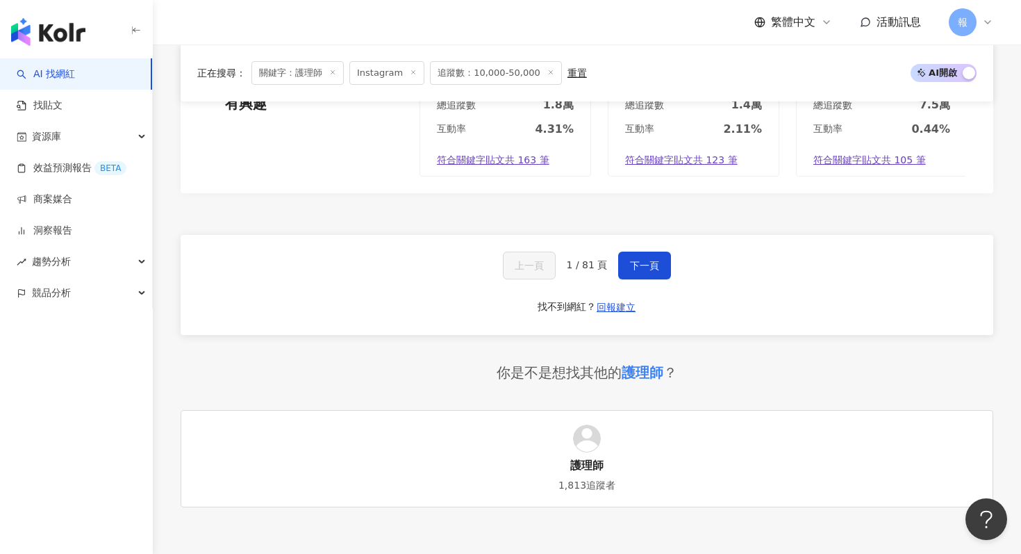
scroll to position [2733, 0]
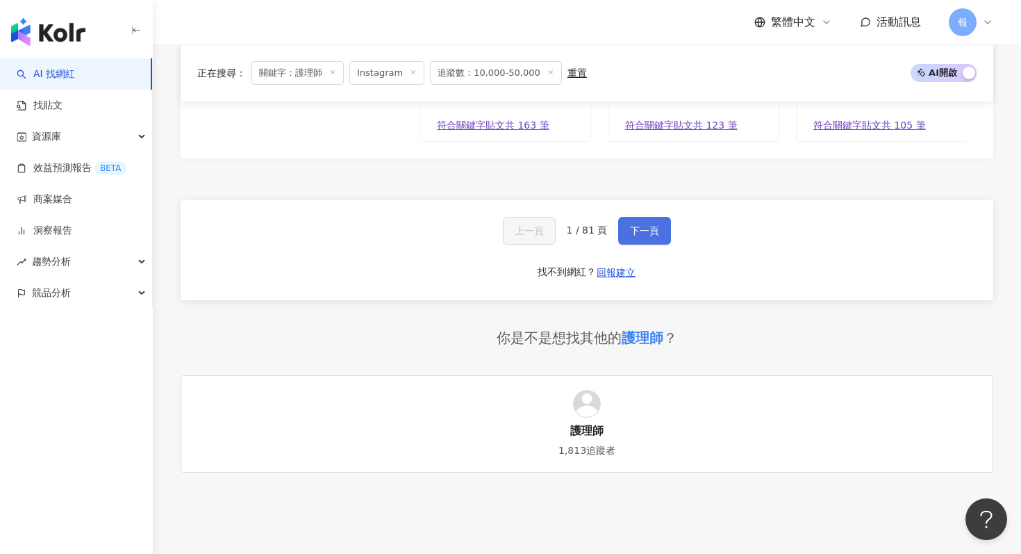
click at [630, 217] on button "下一頁" at bounding box center [644, 231] width 53 height 28
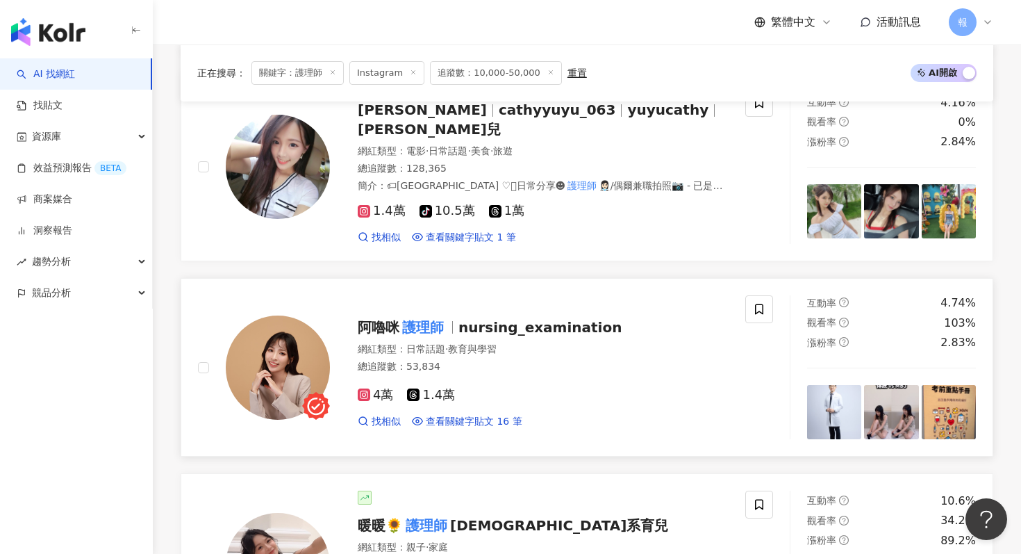
scroll to position [854, 0]
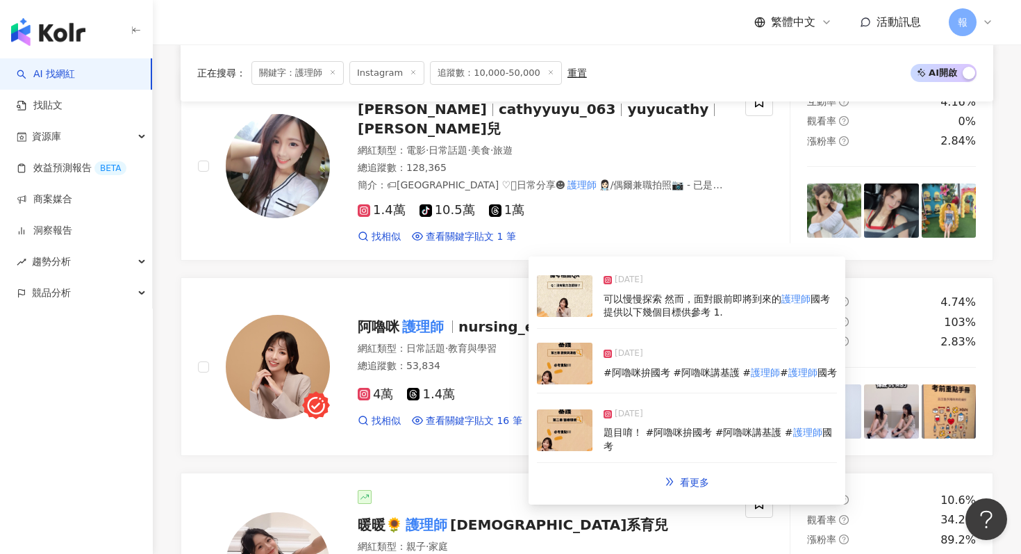
click at [574, 365] on img at bounding box center [565, 363] width 56 height 42
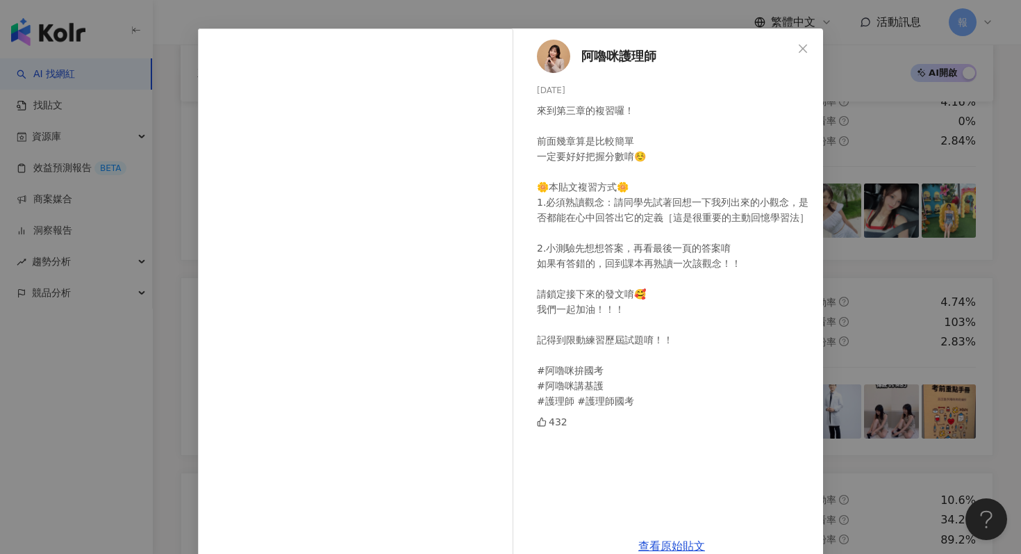
scroll to position [69, 0]
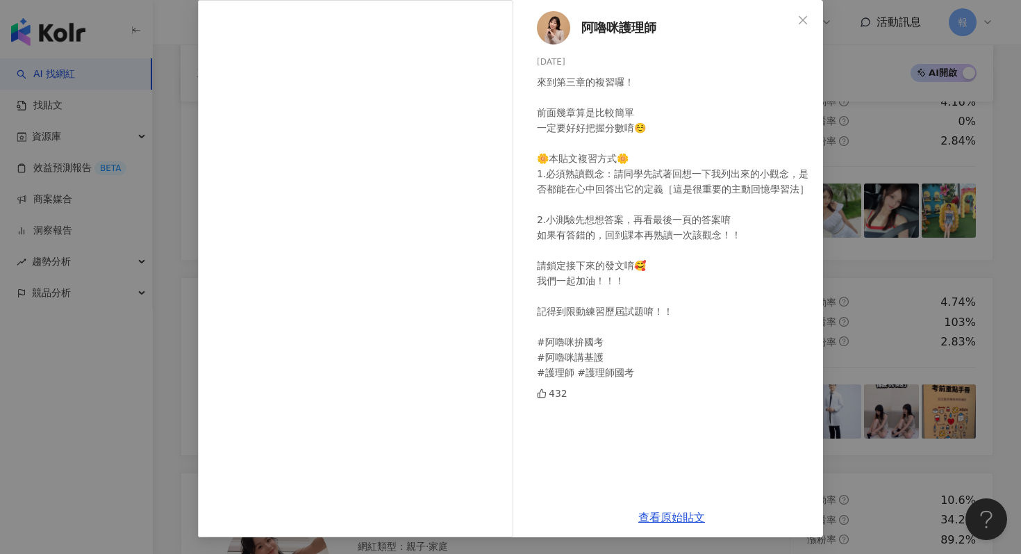
click at [887, 203] on div "阿嚕咪護理師 [DATE] 來到第三章的複習囉！ 前面幾章算是比較簡單 一定要好好把握分數唷☺️ 🌼本貼文複習方式🌼 1.必須熟讀觀念：請同學先試著回想一下我…" at bounding box center [510, 277] width 1021 height 554
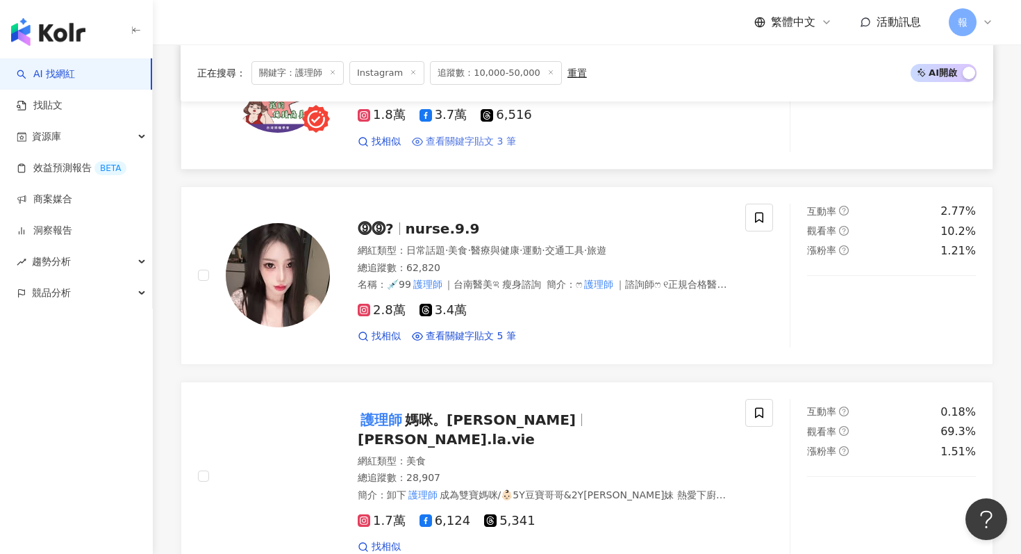
scroll to position [1611, 0]
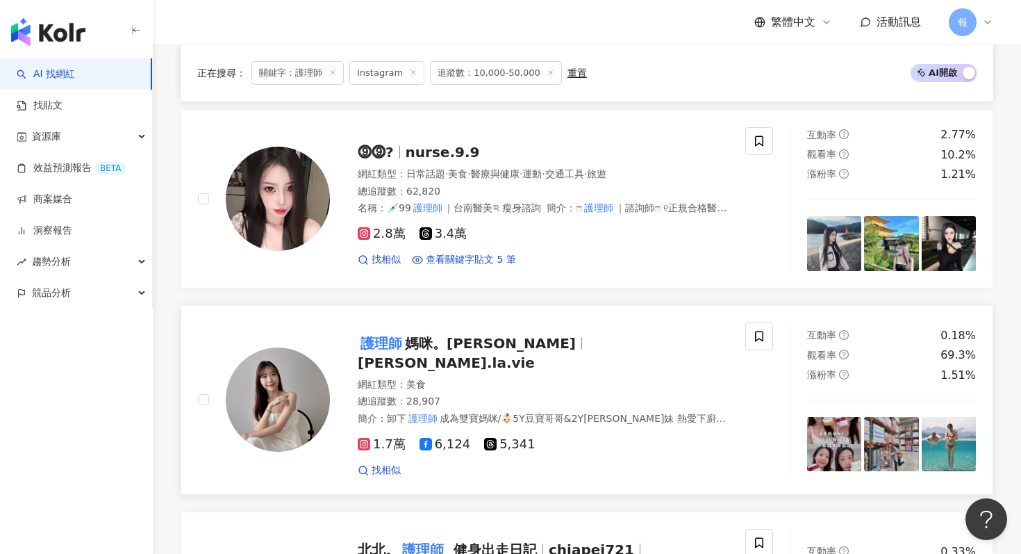
click at [245, 347] on img at bounding box center [278, 399] width 104 height 104
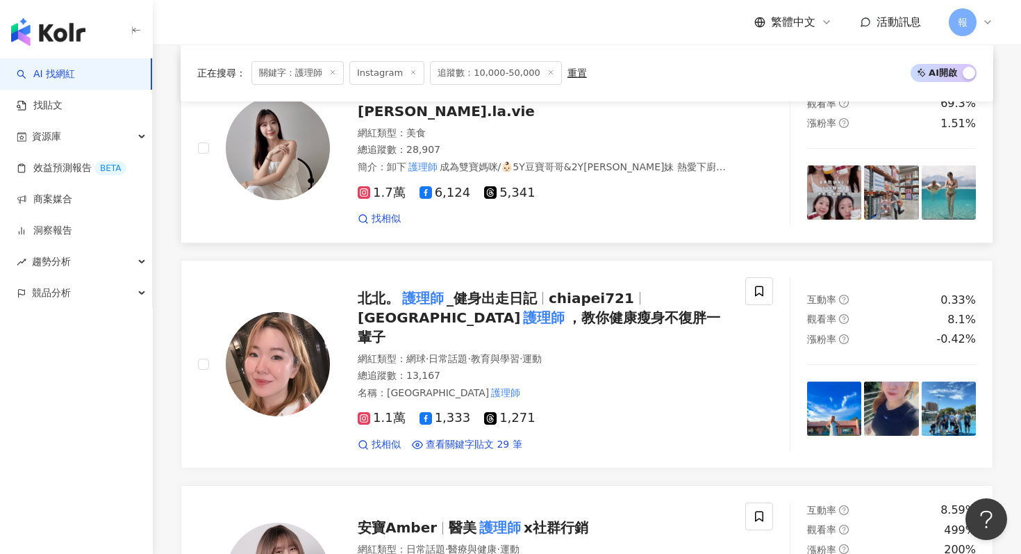
scroll to position [1922, 0]
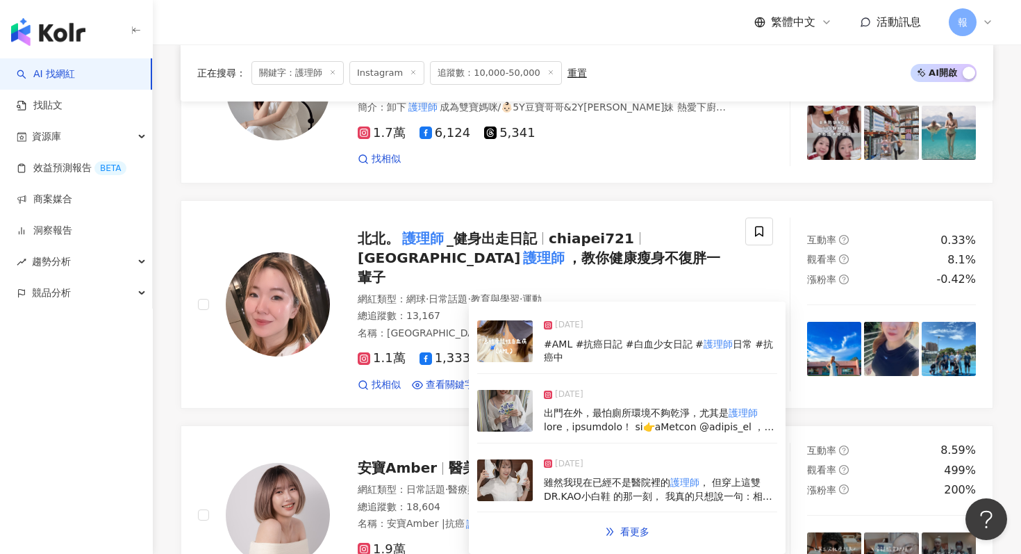
click at [504, 463] on img at bounding box center [505, 480] width 56 height 42
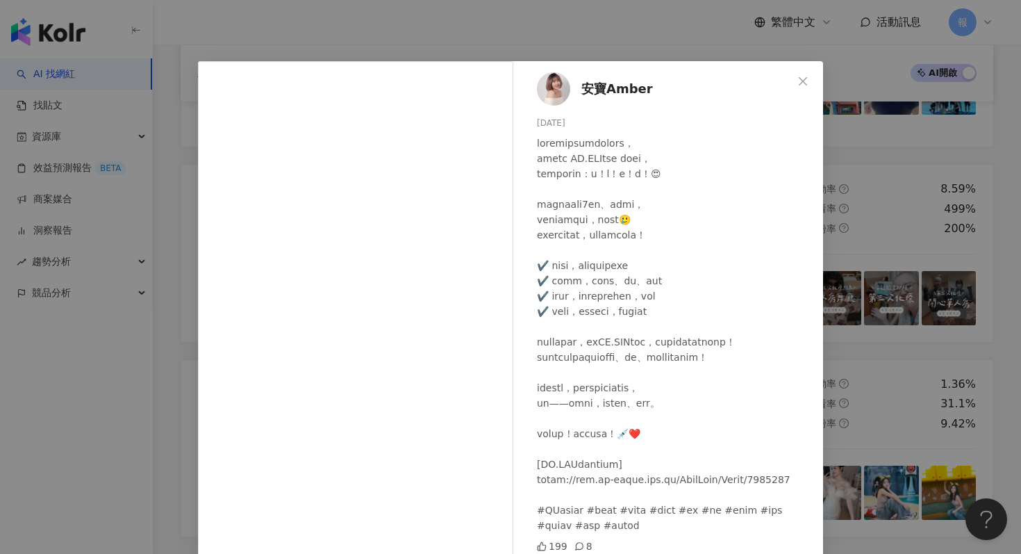
scroll to position [69, 0]
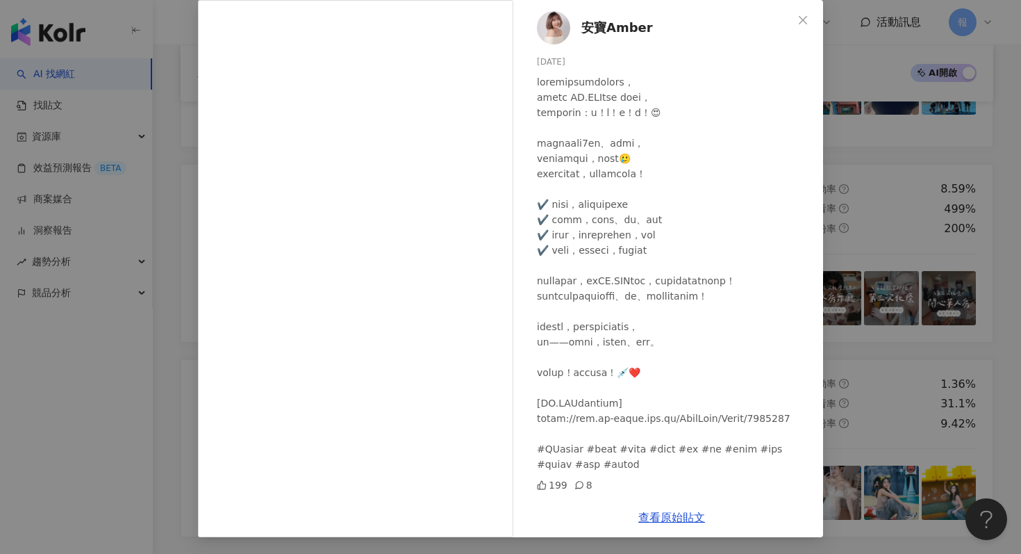
click at [879, 165] on div "安寶Amber [DATE] 199 8 查看原始貼文" at bounding box center [510, 277] width 1021 height 554
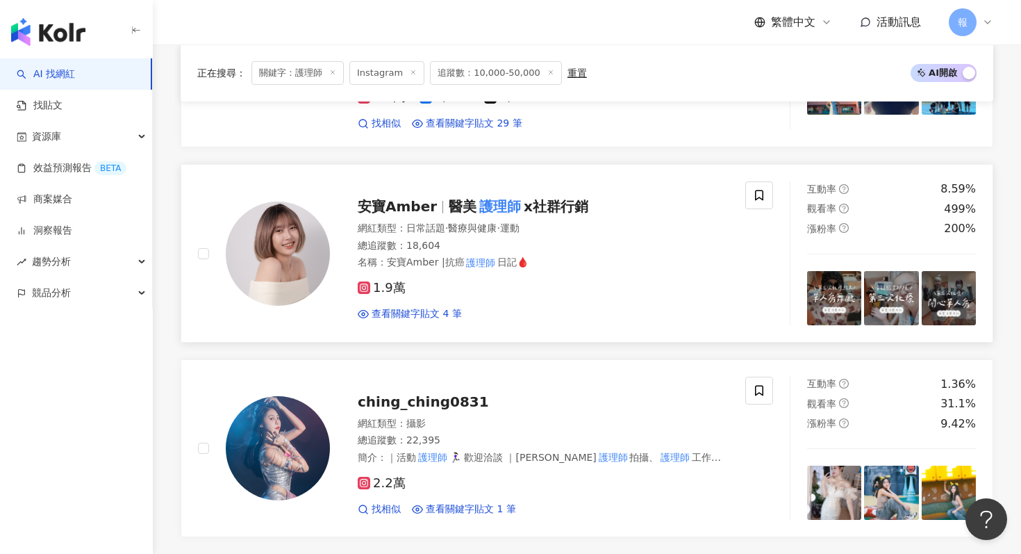
scroll to position [2401, 0]
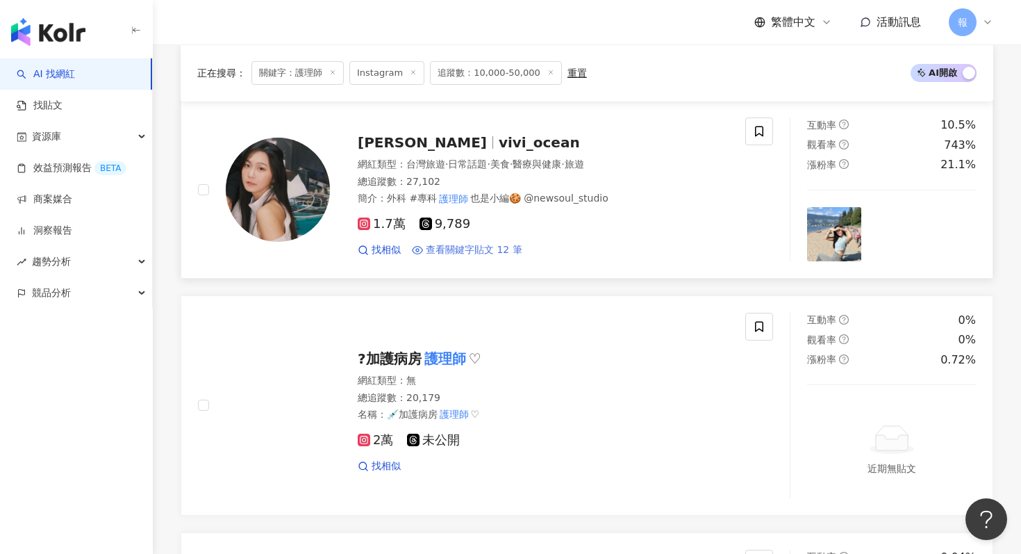
scroll to position [197, 0]
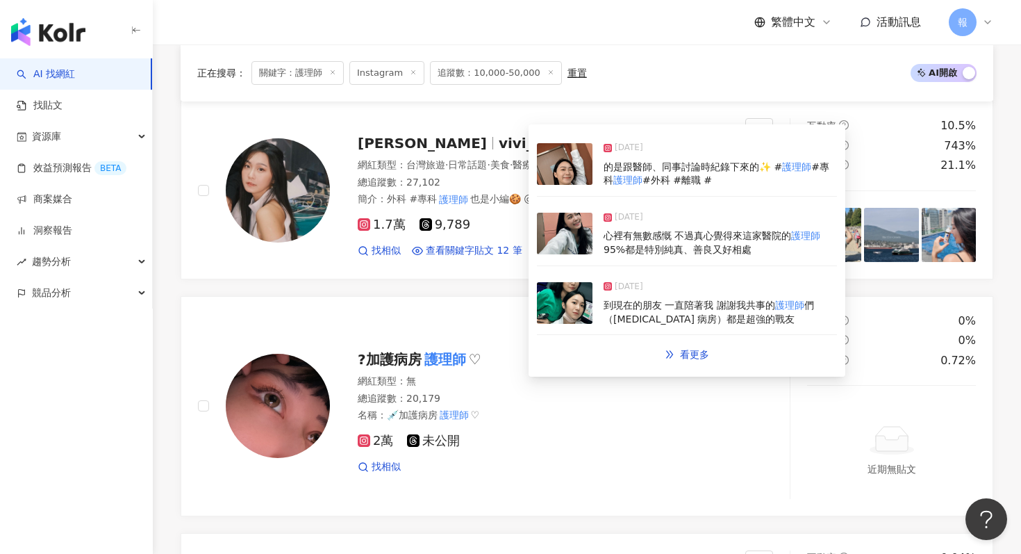
click at [554, 169] on img at bounding box center [565, 164] width 56 height 42
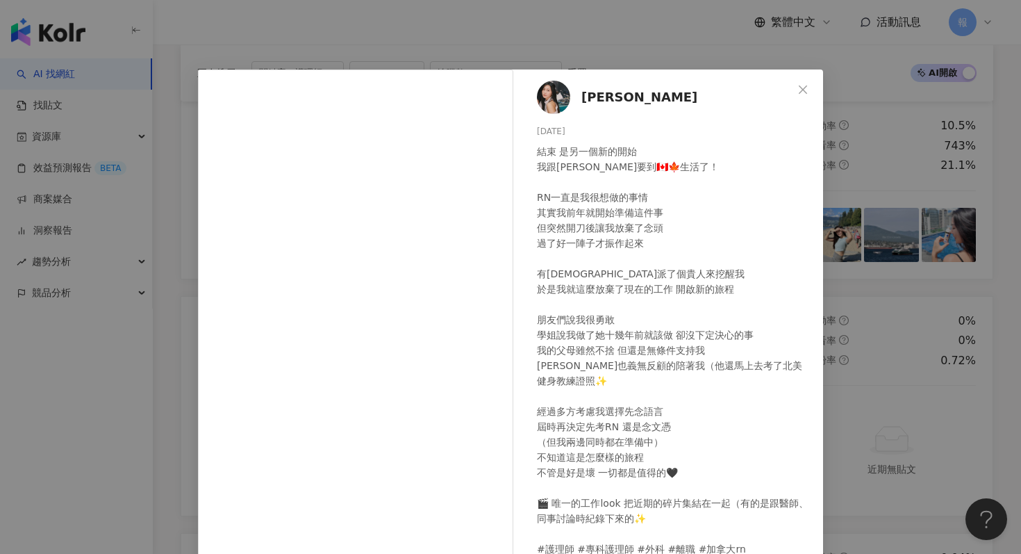
scroll to position [69, 0]
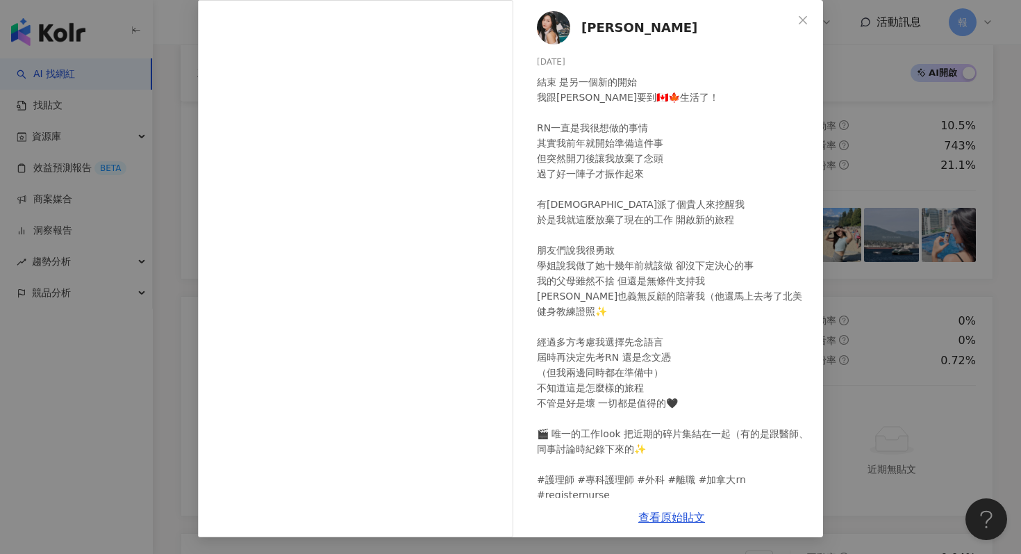
click at [891, 178] on div "[PERSON_NAME] [DATE] 結束 是另一個新的開始 我跟[PERSON_NAME]要到🇨🇦🍁生活了！ RN一直是我很想做的事情 其實我前年就開始…" at bounding box center [510, 277] width 1021 height 554
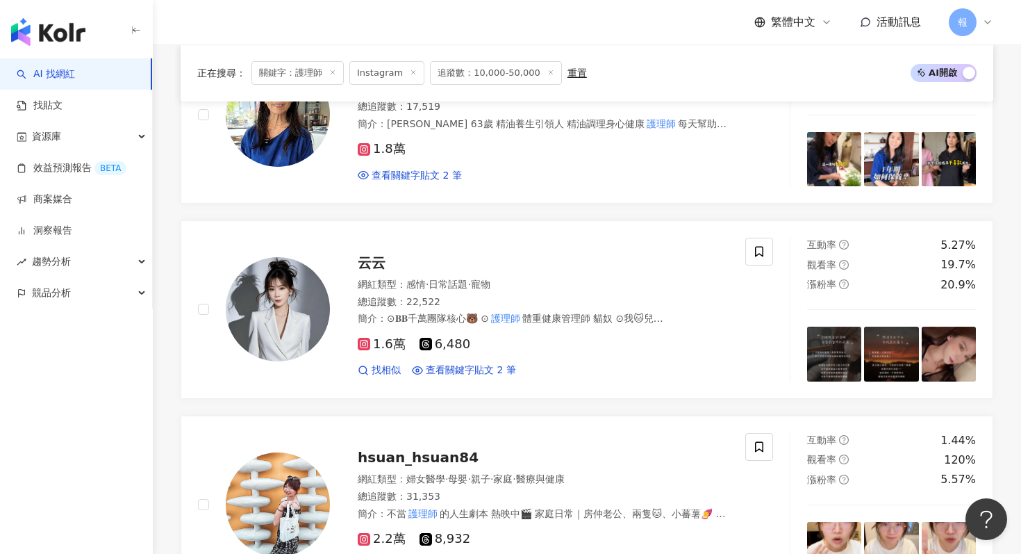
scroll to position [1579, 0]
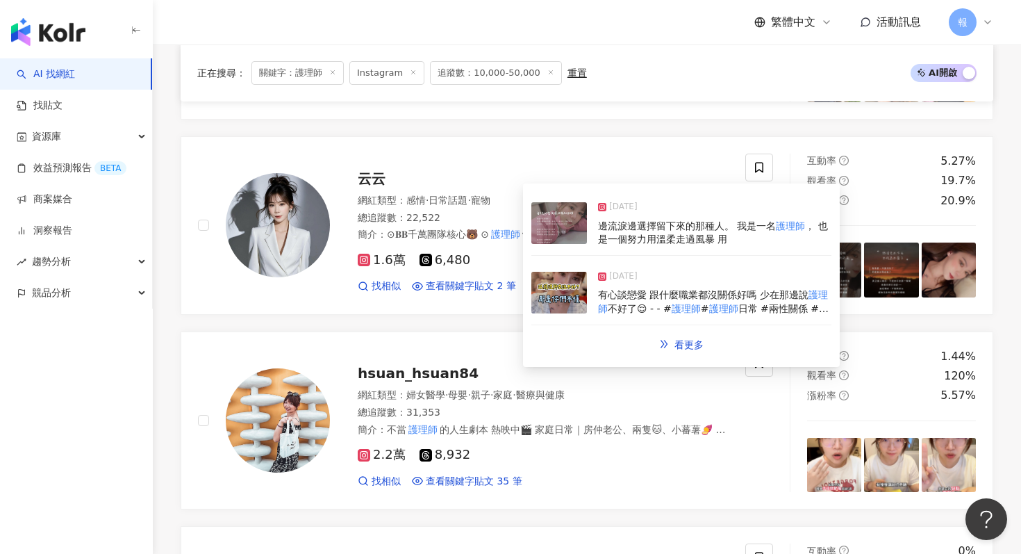
click at [567, 298] on img at bounding box center [559, 293] width 56 height 42
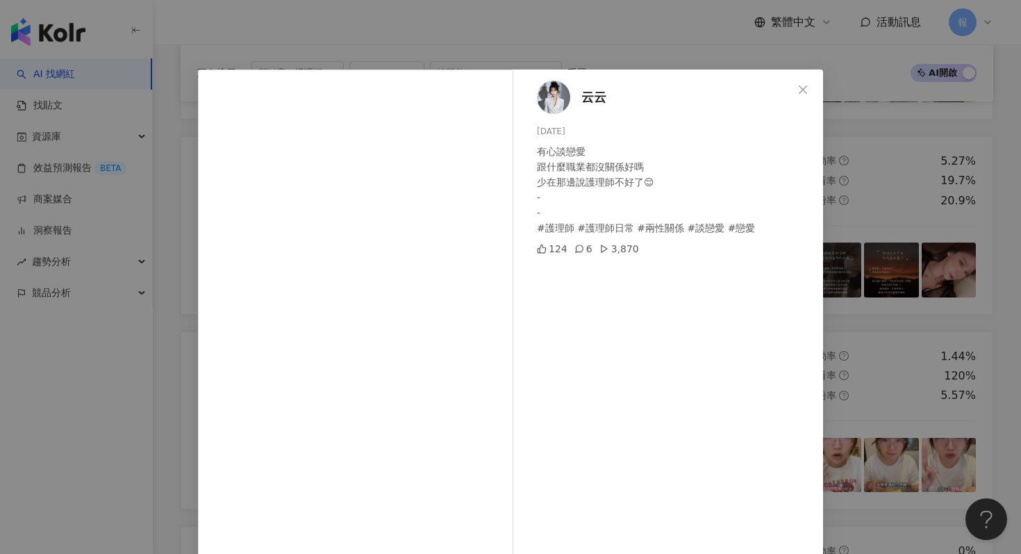
scroll to position [69, 0]
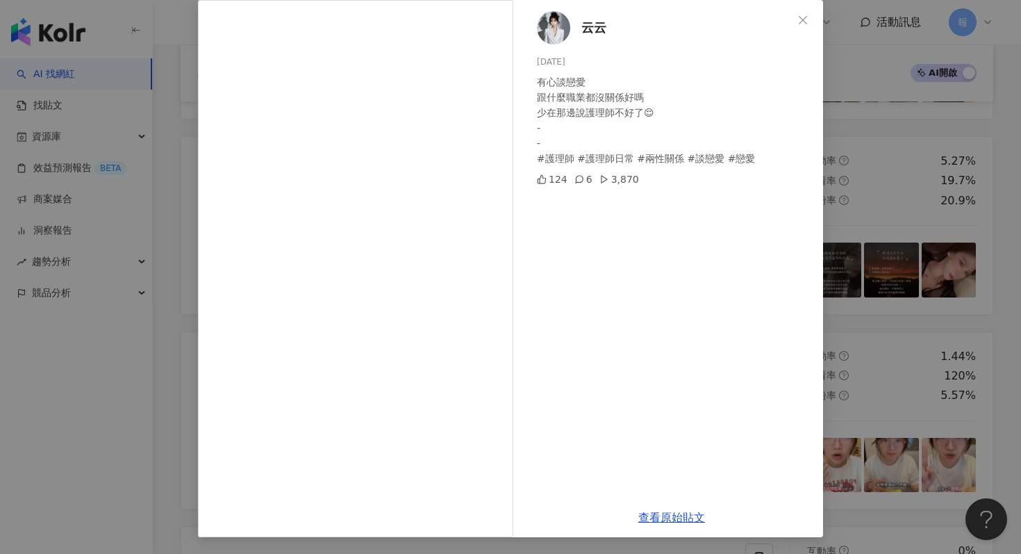
click at [868, 252] on div "云云 [DATE] 有心談戀愛 跟什麼職業都沒關係好嗎 少在那邊說護理師不好了😌 - - #護理師 #護理師日常 #兩性關係 #談戀愛 #戀愛 124 6 3…" at bounding box center [510, 277] width 1021 height 554
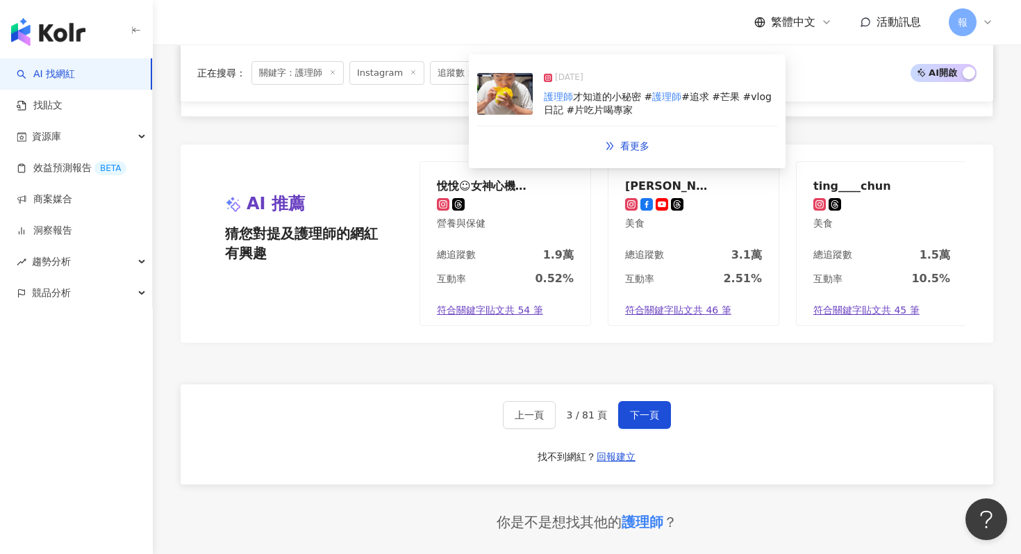
scroll to position [2612, 0]
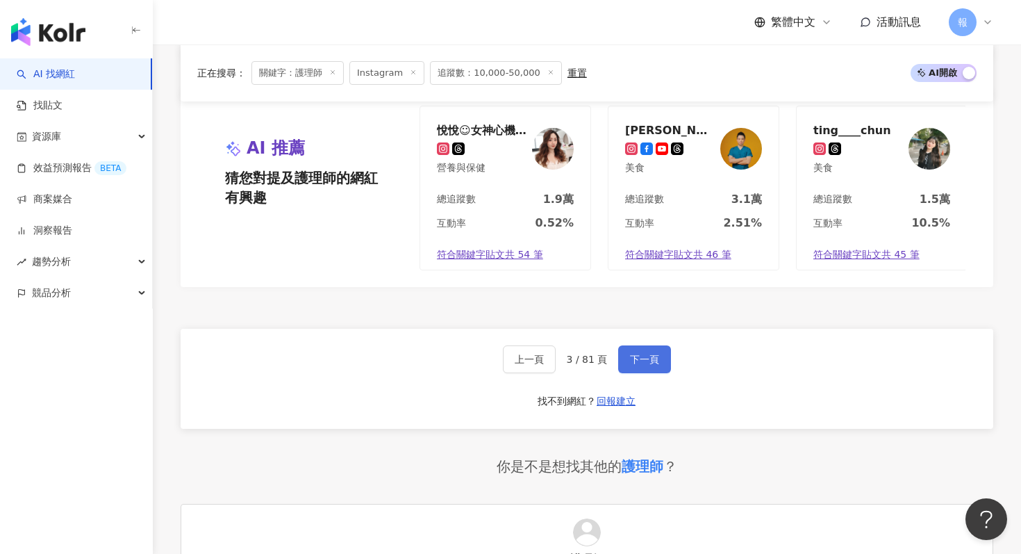
click at [638, 353] on span "下一頁" at bounding box center [644, 358] width 29 height 11
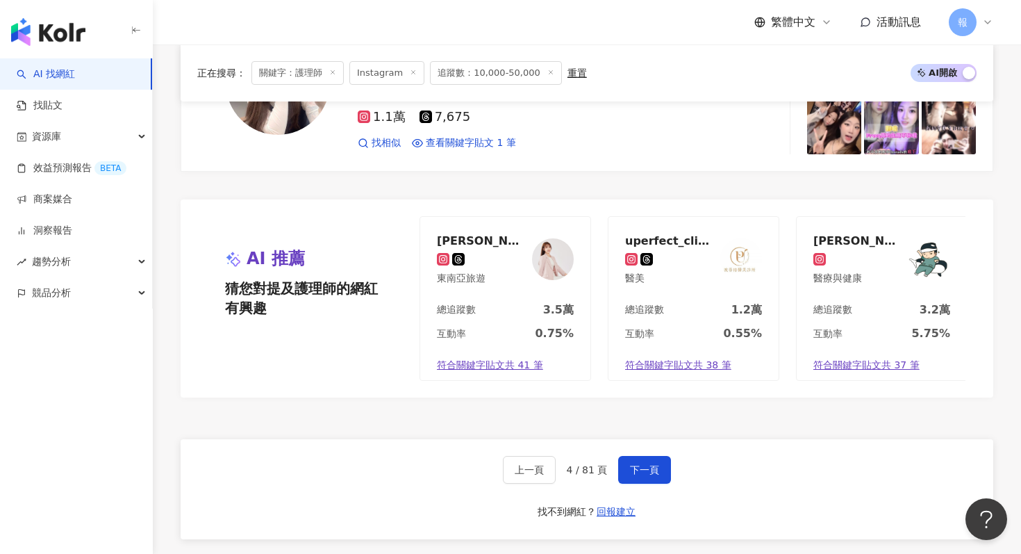
scroll to position [2606, 0]
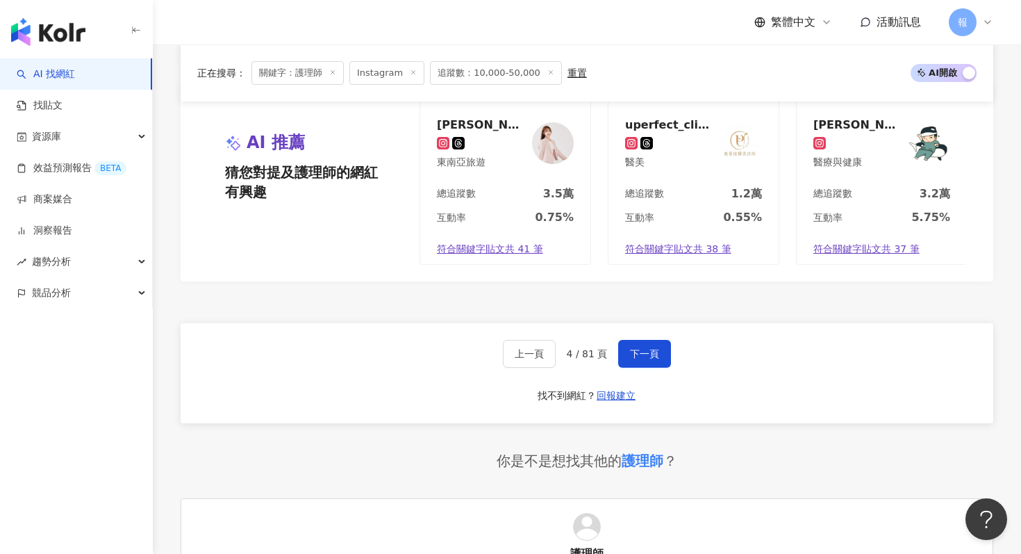
click at [667, 333] on div "上一頁 4 / 81 頁 下一頁 找不到網紅？ 回報建立" at bounding box center [587, 373] width 813 height 100
click at [658, 340] on button "下一頁" at bounding box center [644, 354] width 53 height 28
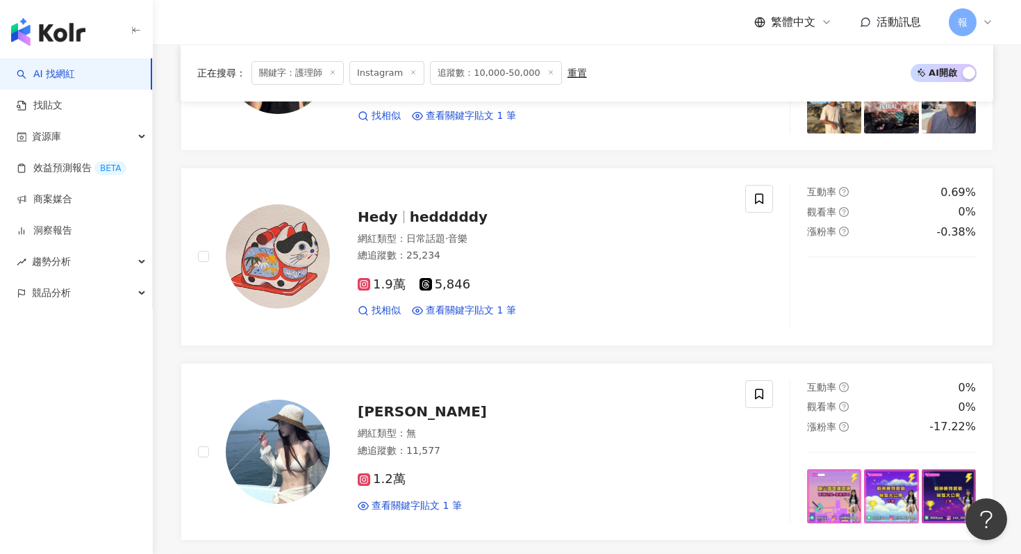
scroll to position [2602, 0]
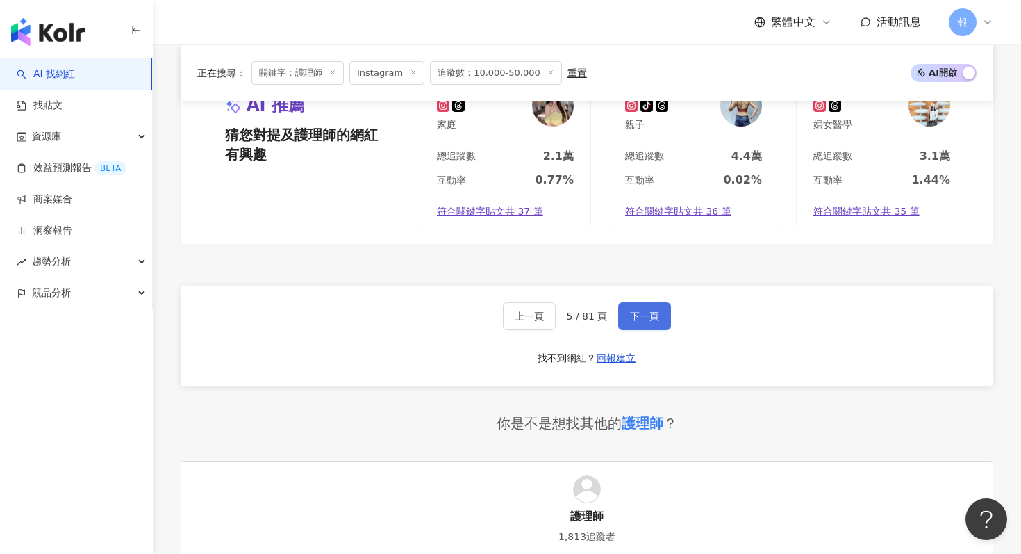
click at [646, 316] on span "下一頁" at bounding box center [644, 315] width 29 height 11
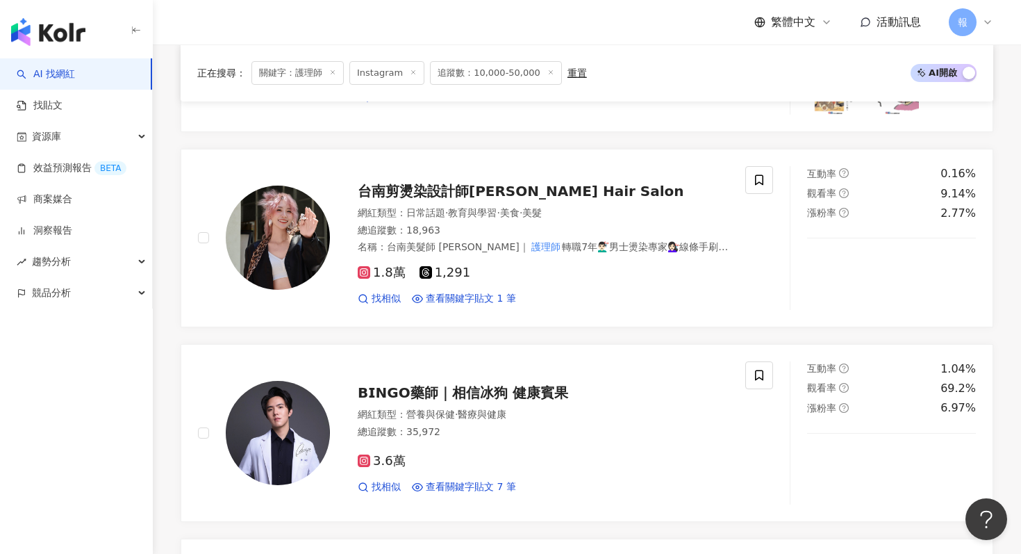
scroll to position [1514, 0]
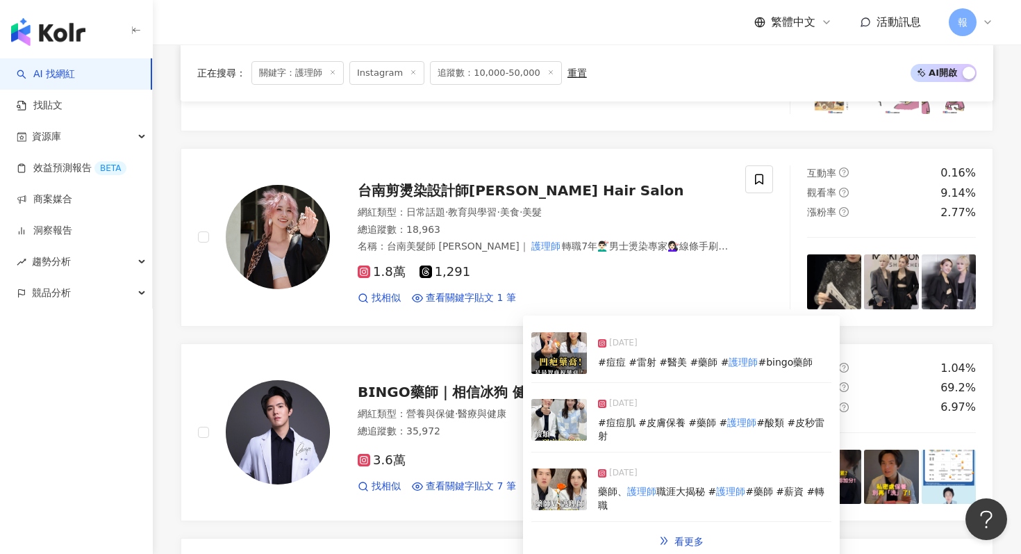
click at [563, 349] on img at bounding box center [559, 353] width 56 height 42
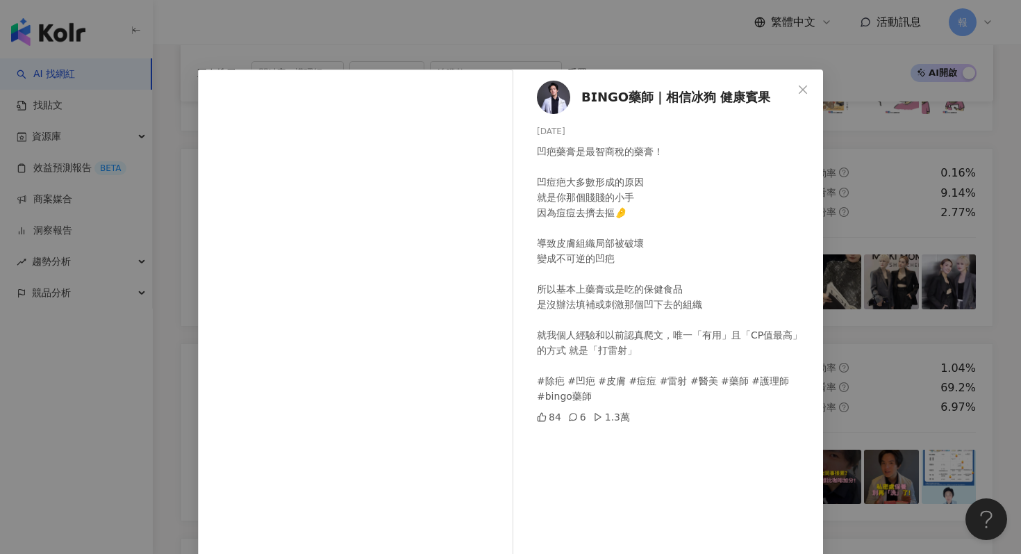
scroll to position [69, 0]
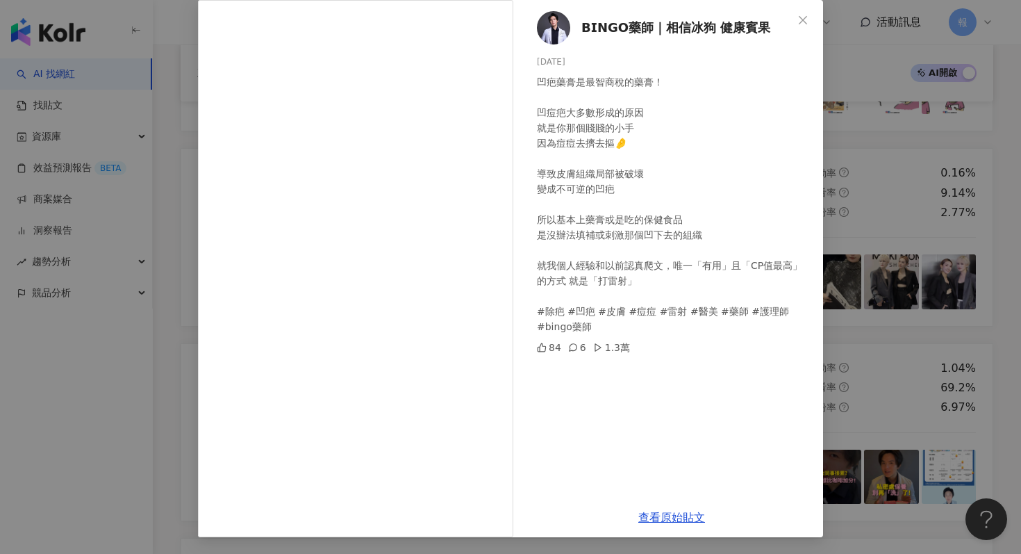
click at [866, 231] on div "𝗕𝗜𝗡𝗚𝗢藥師｜相信冰狗 健康賓果 [DATE] 凹疤藥膏是最智商稅的藥膏！ 凹痘疤大多數形成的原因 就是你那個賤賤的小手 因為痘痘去擠去摳🤌 導致皮膚組織局…" at bounding box center [510, 277] width 1021 height 554
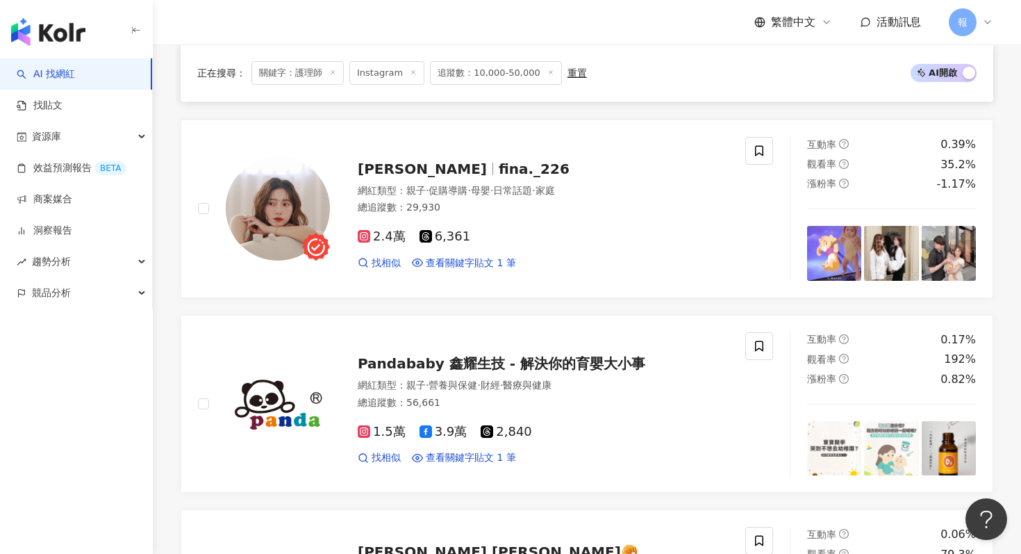
scroll to position [1938, 0]
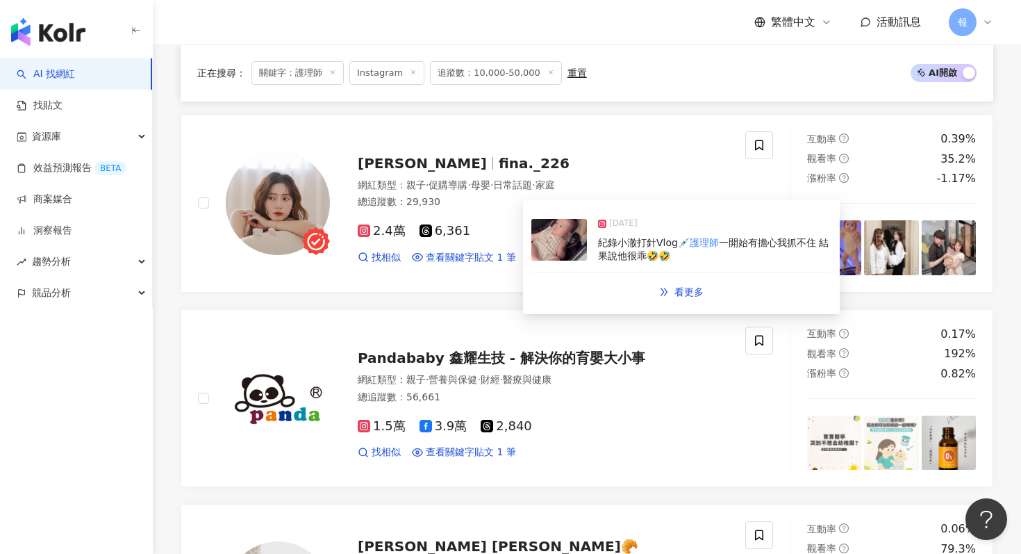
click at [549, 243] on img at bounding box center [559, 240] width 56 height 42
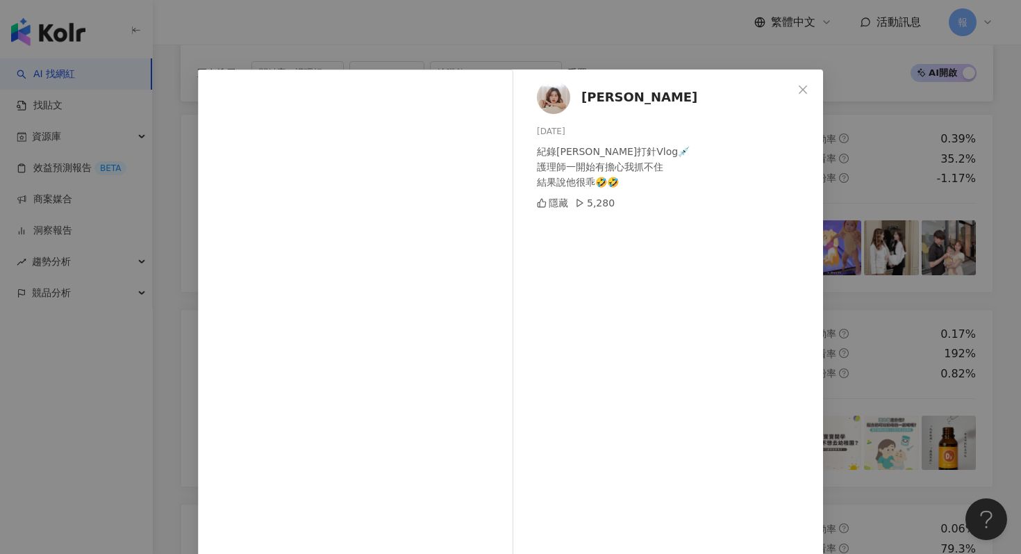
click at [900, 153] on div "媛媛 [DATE] 紀錄小澈打針Vlog💉 護理師一開始有擔心我抓不住 結果說他很乖🤣🤣 隱藏 5,280 查看原始貼文" at bounding box center [510, 277] width 1021 height 554
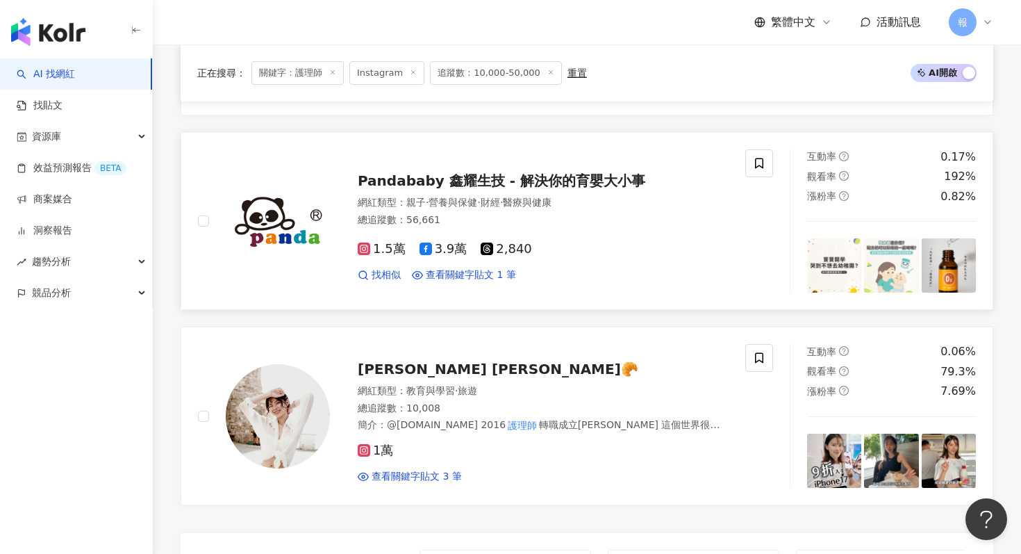
scroll to position [2240, 0]
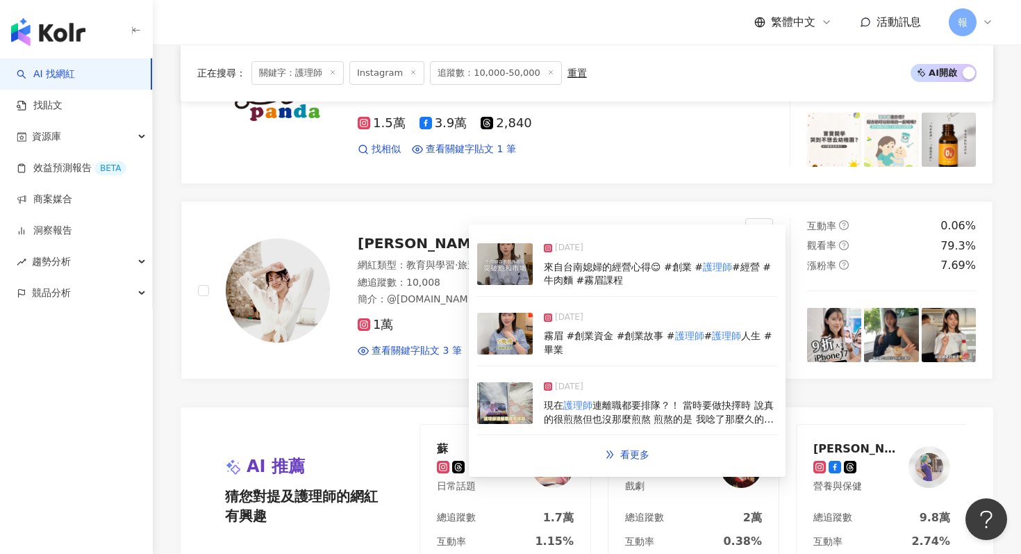
click at [515, 331] on img at bounding box center [505, 334] width 56 height 42
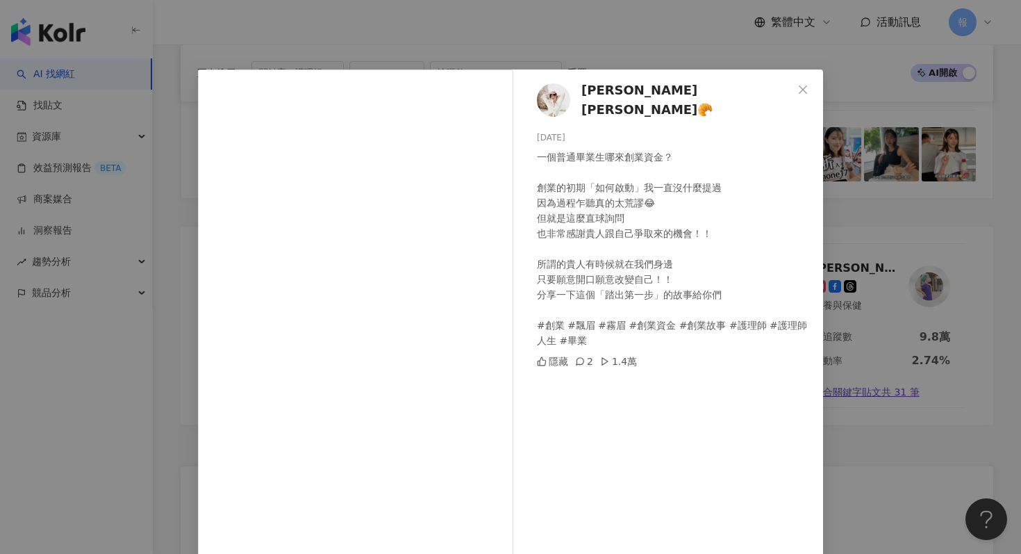
scroll to position [53, 0]
